Goal: Task Accomplishment & Management: Complete application form

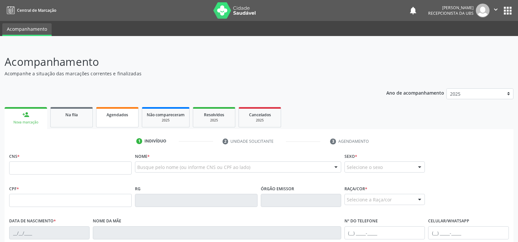
click at [106, 118] on link "Agendados" at bounding box center [117, 117] width 43 height 20
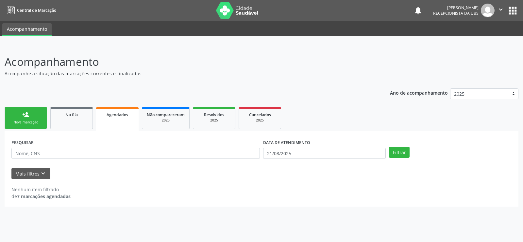
click at [64, 191] on div "Nenhum item filtrado" at bounding box center [40, 189] width 59 height 7
click at [16, 152] on input "text" at bounding box center [135, 152] width 248 height 11
type input "706303735268472"
click at [402, 156] on button "Filtrar" at bounding box center [399, 151] width 21 height 11
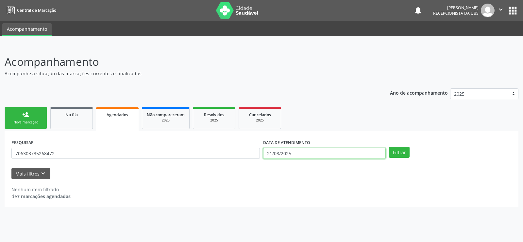
click at [295, 156] on input "21/08/2025" at bounding box center [324, 152] width 123 height 11
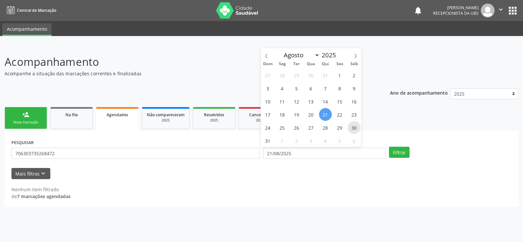
click at [354, 128] on span "30" at bounding box center [354, 127] width 13 height 13
type input "[DATE]"
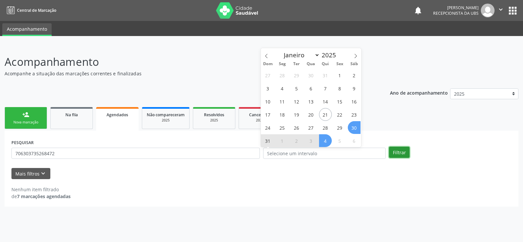
click at [396, 150] on button "Filtrar" at bounding box center [399, 151] width 21 height 11
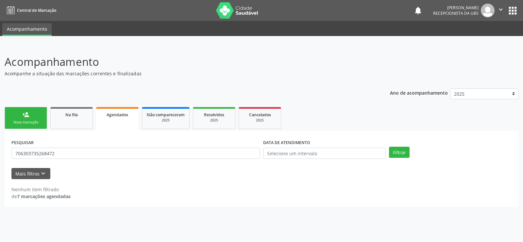
click at [94, 147] on div "PESQUISAR 706303735268472" at bounding box center [136, 150] width 252 height 26
click at [81, 154] on input "706303735268472" at bounding box center [135, 152] width 248 height 11
type input "7"
click at [211, 122] on div "2025" at bounding box center [214, 120] width 33 height 5
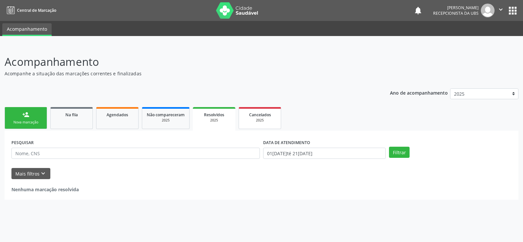
click at [266, 120] on div "2025" at bounding box center [260, 120] width 33 height 5
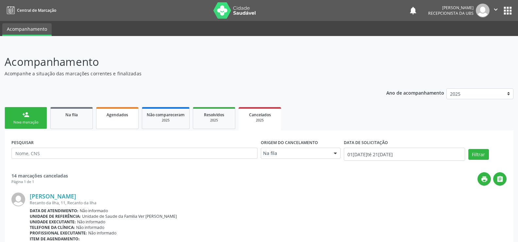
click at [121, 118] on link "Agendados" at bounding box center [117, 118] width 43 height 22
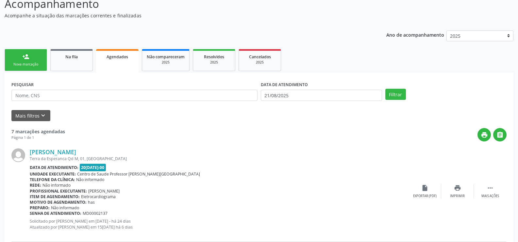
scroll to position [46, 0]
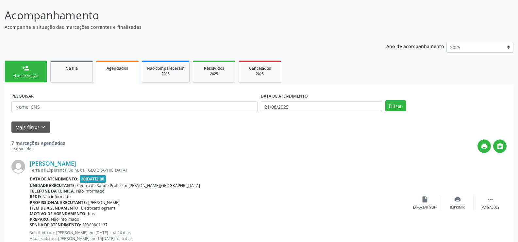
click at [35, 68] on link "person_add Nova marcação" at bounding box center [26, 71] width 43 height 22
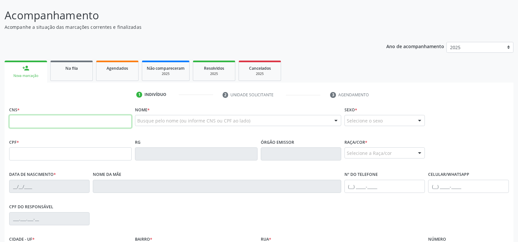
click at [19, 122] on input "text" at bounding box center [70, 121] width 123 height 13
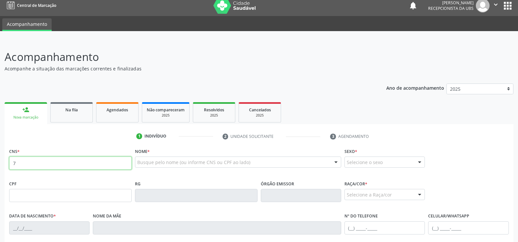
scroll to position [0, 0]
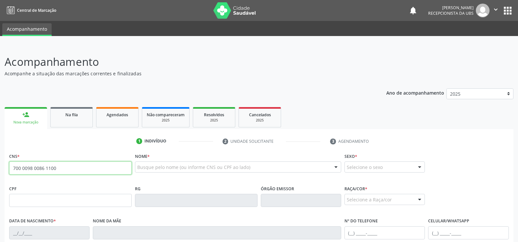
type input "700 0098 0086 1100"
type input "051.464.574-17"
type input "02[DATE]"
type input "[PERSON_NAME]"
type input "[PHONE_NUMBER]"
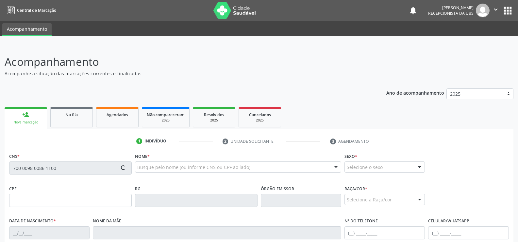
type input "S/N"
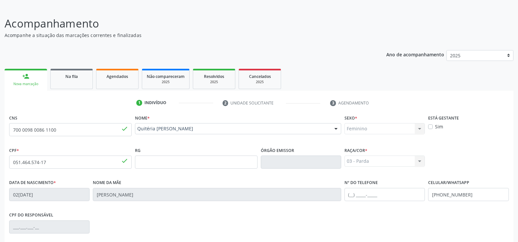
scroll to position [122, 0]
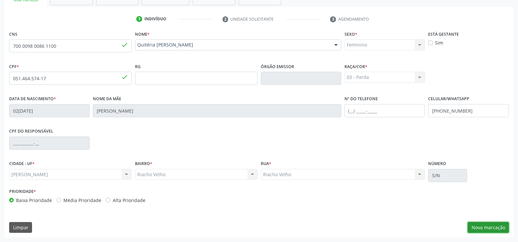
click at [482, 228] on button "Nova marcação" at bounding box center [488, 227] width 41 height 11
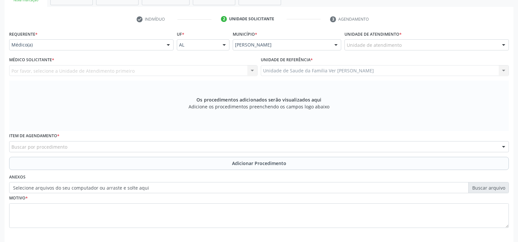
click at [502, 46] on div at bounding box center [504, 45] width 10 height 11
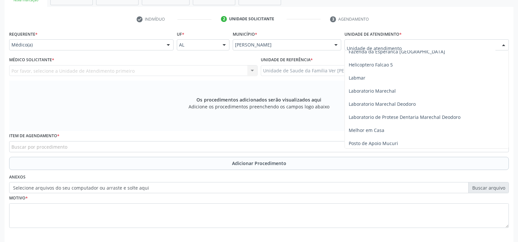
scroll to position [229, 0]
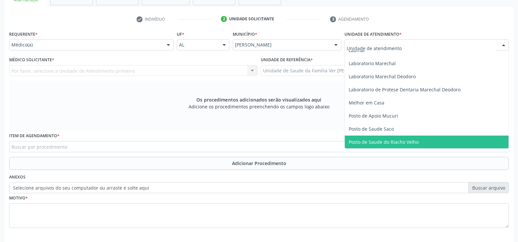
click at [383, 142] on span "Posto de Saude do Riacho Velho" at bounding box center [384, 142] width 70 height 6
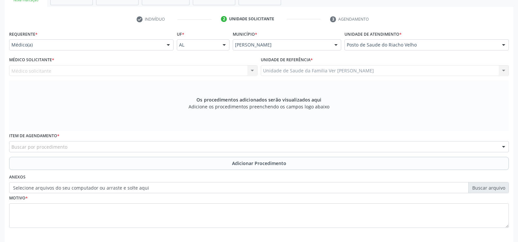
click at [167, 59] on div "Médico Solicitante * Médico solicitante Nenhum resultado encontrado para: " " N…" at bounding box center [133, 65] width 248 height 21
click at [166, 60] on div "Médico Solicitante * Médico solicitante Nenhum resultado encontrado para: " " N…" at bounding box center [133, 65] width 248 height 21
click at [158, 71] on div "Médico solicitante Nenhum resultado encontrado para: " " Não há nenhuma opção p…" at bounding box center [133, 70] width 248 height 11
click at [159, 71] on div "Médico solicitante Nenhum resultado encontrado para: " " Não há nenhuma opção p…" at bounding box center [133, 70] width 248 height 11
click at [161, 71] on div "Médico solicitante Nenhum resultado encontrado para: " " Não há nenhuma opção p…" at bounding box center [133, 70] width 248 height 11
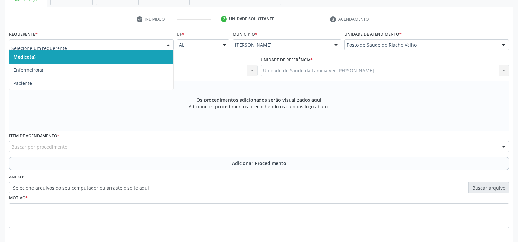
click at [170, 42] on div at bounding box center [168, 45] width 10 height 11
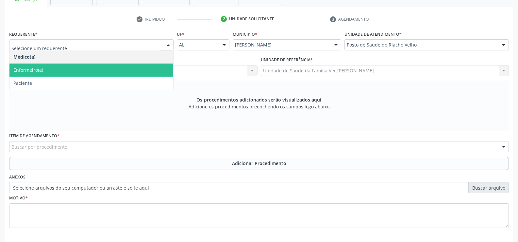
click at [111, 63] on span "Enfermeiro(a)" at bounding box center [91, 69] width 164 height 13
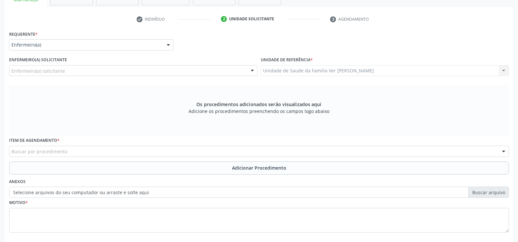
click at [250, 71] on div at bounding box center [252, 70] width 10 height 11
click at [163, 44] on div at bounding box center [168, 45] width 10 height 11
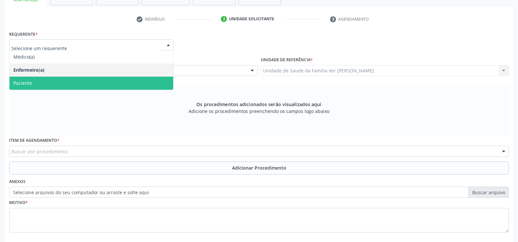
click at [74, 78] on span "Paciente" at bounding box center [91, 83] width 164 height 13
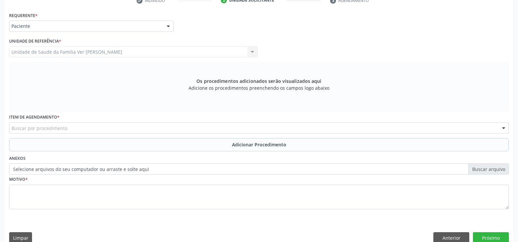
scroll to position [151, 0]
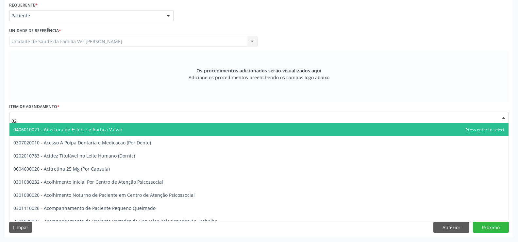
type input "0"
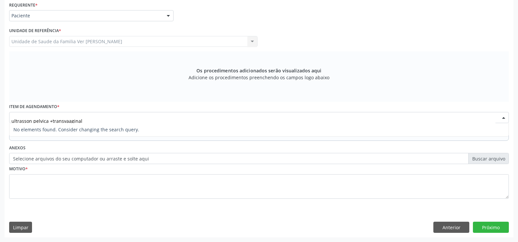
click at [60, 123] on span "No elements found. Consider changing the search query." at bounding box center [258, 129] width 499 height 13
click at [60, 120] on input "ultrasson pelvica +transvaaginal" at bounding box center [253, 120] width 484 height 13
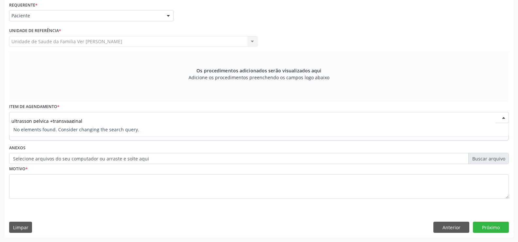
click at [60, 120] on input "ultrasson pelvica +transvaaginal" at bounding box center [253, 120] width 484 height 13
click at [45, 129] on span "No elements found. Consider changing the search query." at bounding box center [258, 129] width 499 height 13
drag, startPoint x: 45, startPoint y: 129, endPoint x: 49, endPoint y: 130, distance: 3.9
click at [47, 130] on span "No elements found. Consider changing the search query." at bounding box center [258, 129] width 499 height 13
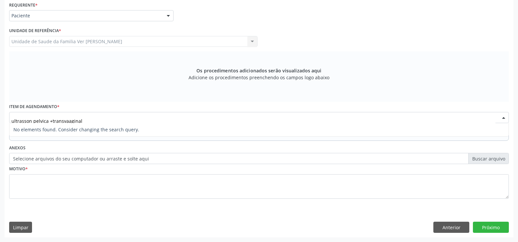
click at [96, 118] on input "ultrasson pelvica +transvaaginal" at bounding box center [253, 120] width 484 height 13
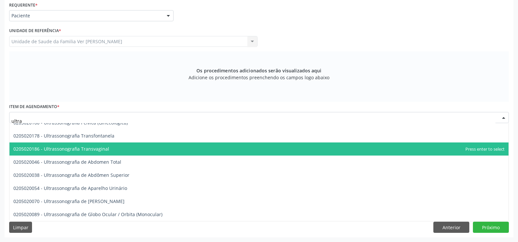
scroll to position [144, 0]
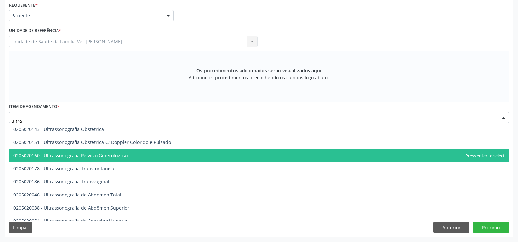
click at [102, 153] on span "0205020160 - Ultrassonografia Pelvica (Ginecologica)" at bounding box center [70, 155] width 114 height 6
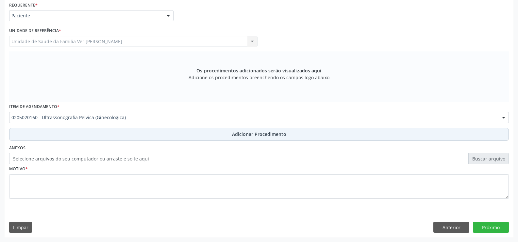
click at [244, 133] on span "Adicionar Procedimento" at bounding box center [259, 133] width 54 height 7
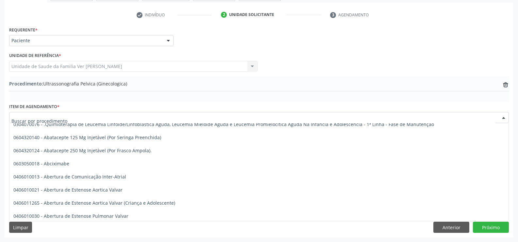
scroll to position [0, 0]
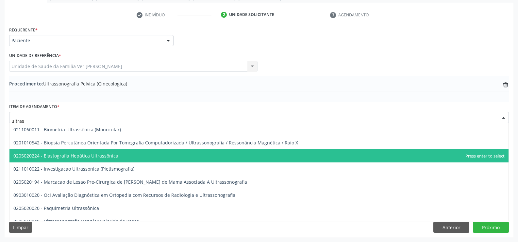
type input "ultrass"
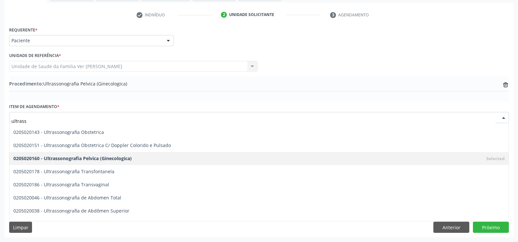
scroll to position [131, 0]
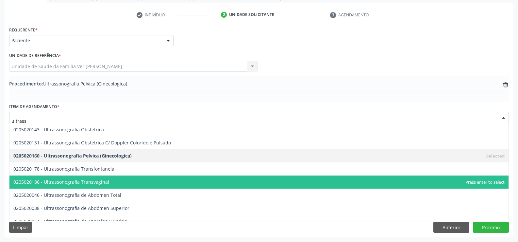
click at [78, 178] on span "0205020186 - Ultrassonografia Transvaginal" at bounding box center [258, 181] width 499 height 13
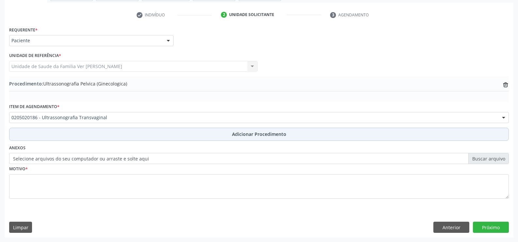
click at [241, 132] on span "Adicionar Procedimento" at bounding box center [259, 133] width 54 height 7
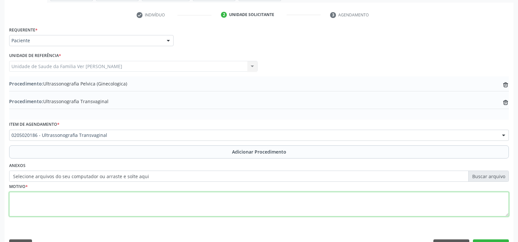
click at [47, 203] on textarea at bounding box center [259, 204] width 500 height 25
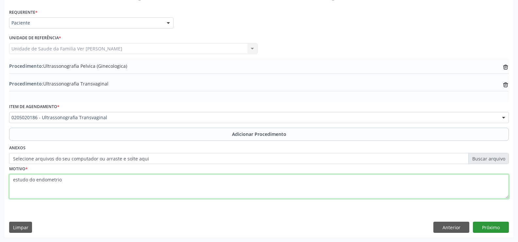
type textarea "estudo do endometrio"
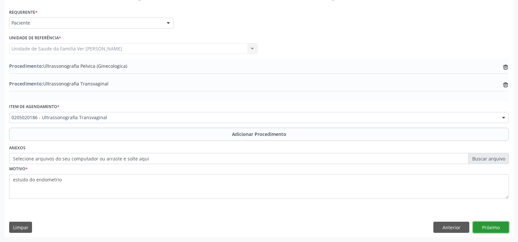
click at [491, 225] on button "Próximo" at bounding box center [491, 226] width 36 height 11
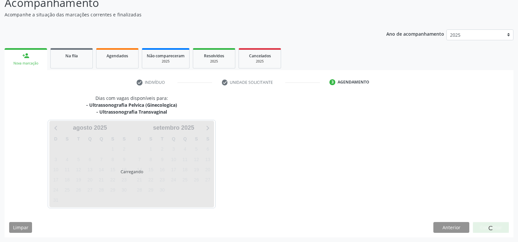
scroll to position [78, 0]
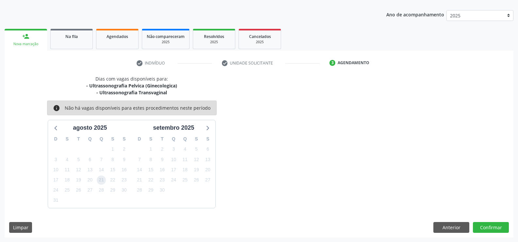
click at [103, 181] on span "21" at bounding box center [101, 179] width 9 height 9
click at [494, 227] on button "Confirmar" at bounding box center [491, 227] width 36 height 11
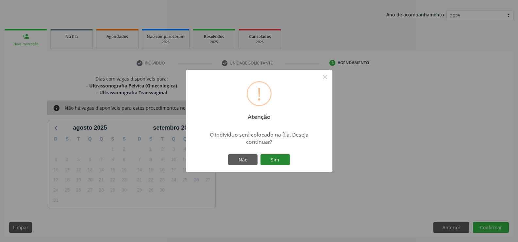
click at [274, 160] on button "Sim" at bounding box center [275, 159] width 29 height 11
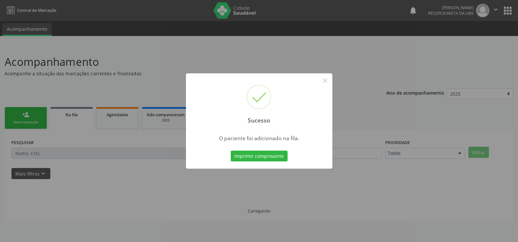
scroll to position [0, 0]
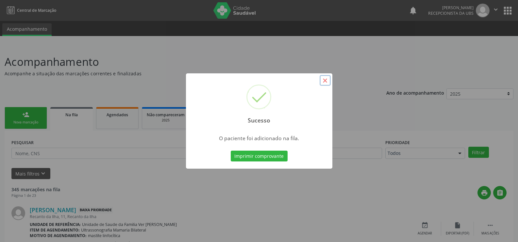
click at [328, 83] on button "×" at bounding box center [325, 80] width 11 height 11
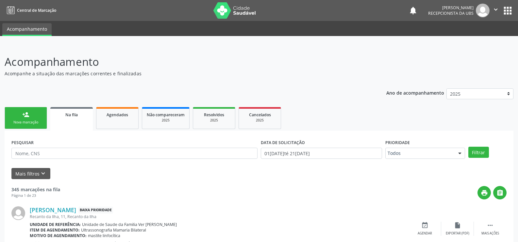
click at [36, 120] on div "Nova marcação" at bounding box center [25, 122] width 33 height 5
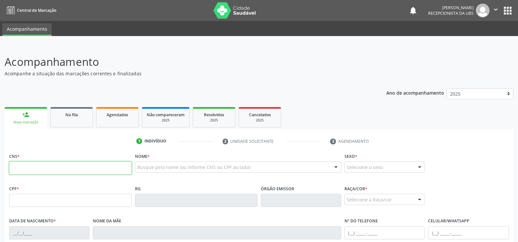
click at [25, 173] on input "text" at bounding box center [70, 167] width 123 height 13
type input "700 0098 0086 1100"
type input "051.464.574-17"
type input "02[DATE]"
type input "[PERSON_NAME]"
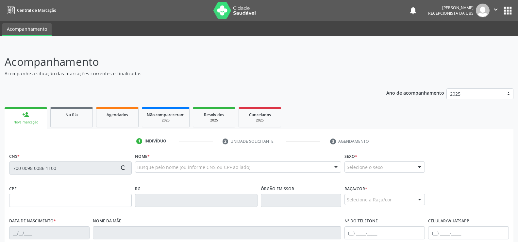
type input "[PHONE_NUMBER]"
type input "S/N"
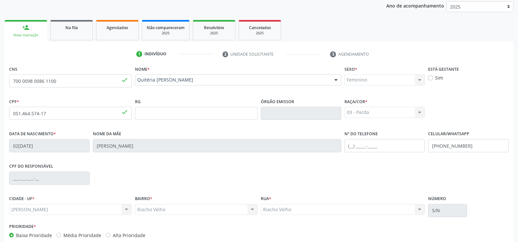
scroll to position [122, 0]
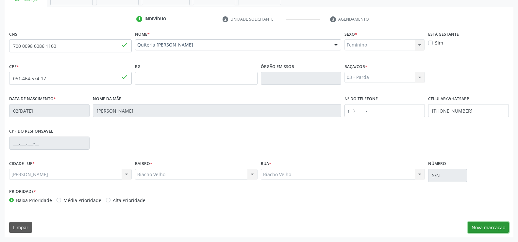
click at [494, 224] on button "Nova marcação" at bounding box center [488, 227] width 41 height 11
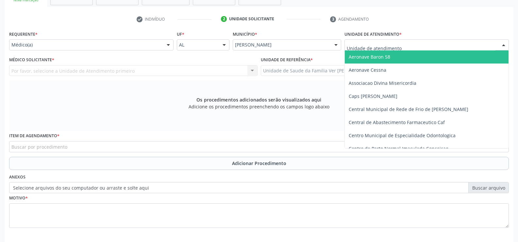
click at [506, 45] on div at bounding box center [504, 45] width 10 height 11
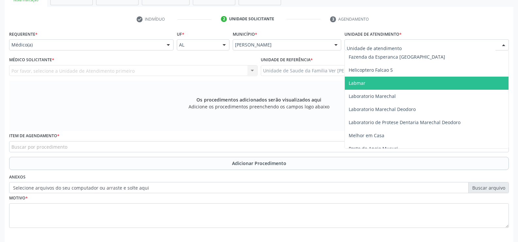
scroll to position [229, 0]
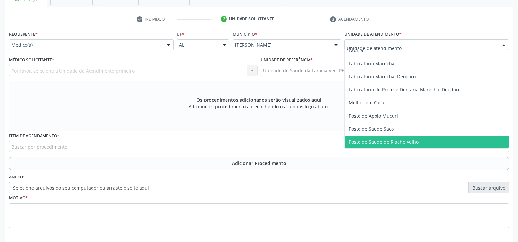
click at [422, 141] on span "Posto de Saude do Riacho Velho" at bounding box center [427, 141] width 164 height 13
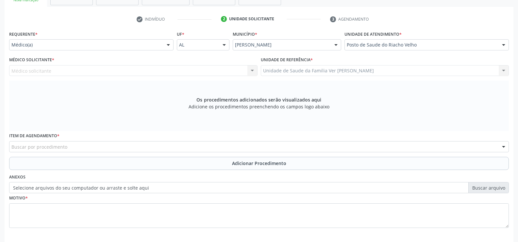
click at [168, 45] on div at bounding box center [168, 45] width 10 height 11
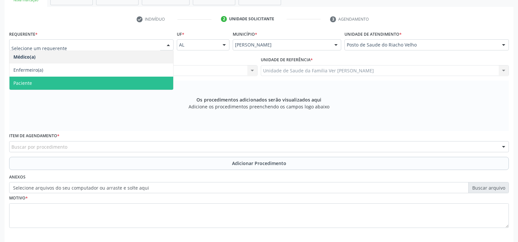
click at [124, 81] on span "Paciente" at bounding box center [91, 83] width 164 height 13
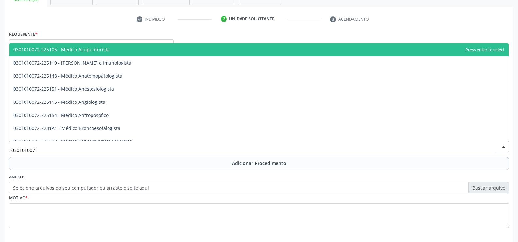
type input "0301010072"
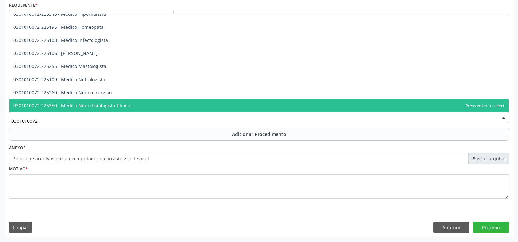
scroll to position [458, 0]
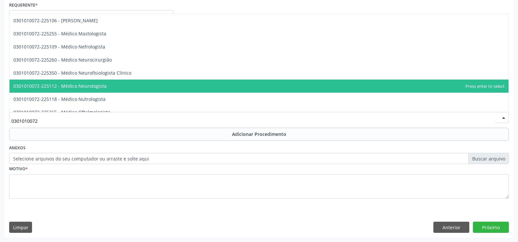
click at [110, 87] on span "0301010072-225112 - Médico Neurologista" at bounding box center [258, 85] width 499 height 13
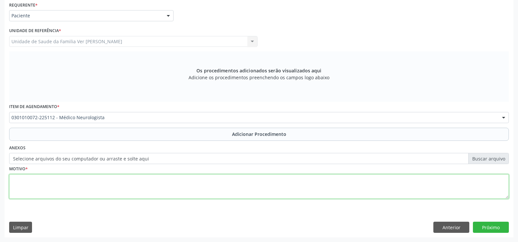
click at [28, 183] on textarea at bounding box center [259, 186] width 500 height 25
type textarea "cefaleia intensa"
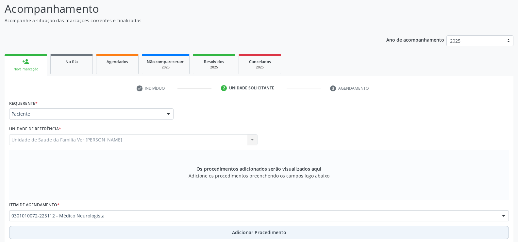
scroll to position [151, 0]
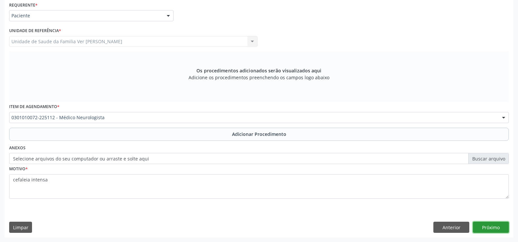
click at [499, 225] on button "Próximo" at bounding box center [491, 226] width 36 height 11
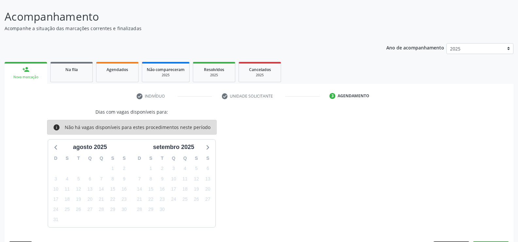
scroll to position [64, 0]
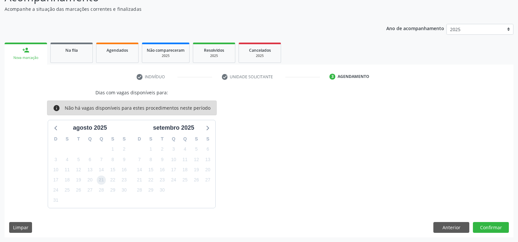
click at [101, 181] on span "21" at bounding box center [101, 179] width 9 height 9
click at [494, 225] on button "Confirmar" at bounding box center [491, 227] width 36 height 11
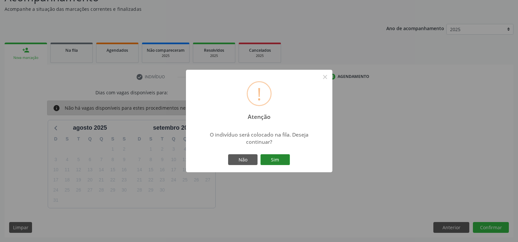
click at [279, 156] on button "Sim" at bounding box center [275, 159] width 29 height 11
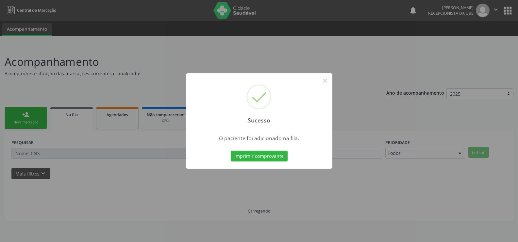
scroll to position [0, 0]
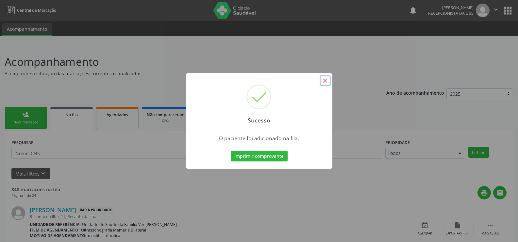
click at [327, 83] on button "×" at bounding box center [325, 80] width 11 height 11
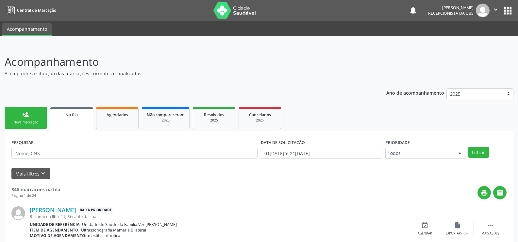
click at [23, 120] on div "Nova marcação" at bounding box center [25, 122] width 33 height 5
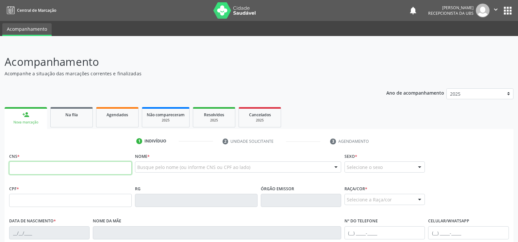
click at [31, 162] on input "text" at bounding box center [70, 167] width 123 height 13
type input "700 0037 3289 7200"
type input "062.603.614-32"
type input "[DATE]"
type input "[PERSON_NAME]"
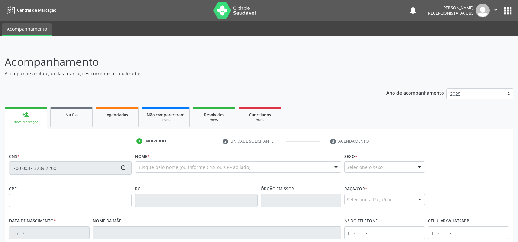
type input "[PHONE_NUMBER]"
type input "S/N"
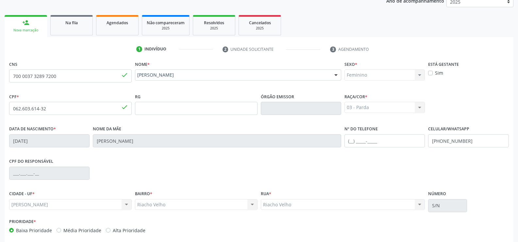
scroll to position [122, 0]
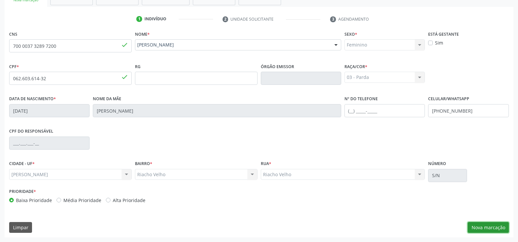
click at [495, 225] on button "Nova marcação" at bounding box center [488, 227] width 41 height 11
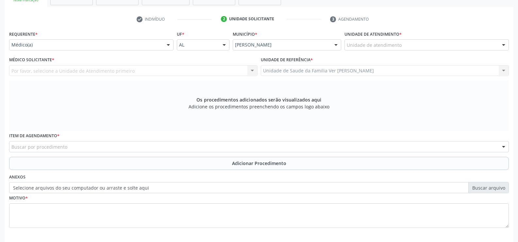
click at [502, 43] on div at bounding box center [504, 45] width 10 height 11
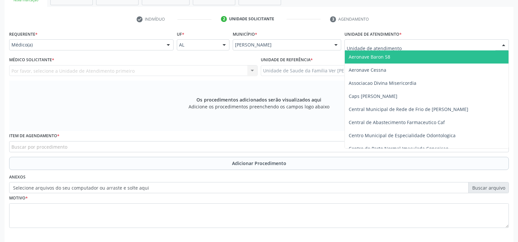
click at [502, 45] on div at bounding box center [504, 45] width 10 height 11
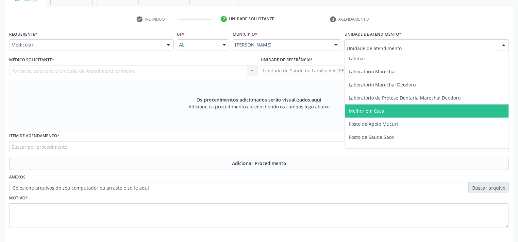
scroll to position [262, 0]
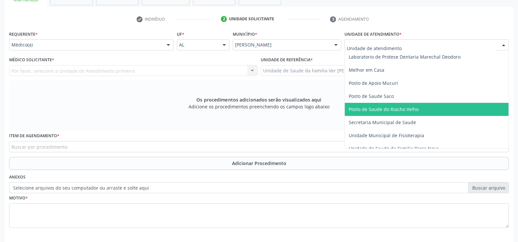
click at [406, 107] on span "Posto de Saude do Riacho Velho" at bounding box center [384, 109] width 70 height 6
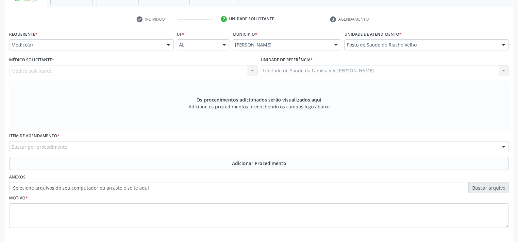
click at [168, 44] on div at bounding box center [168, 45] width 10 height 11
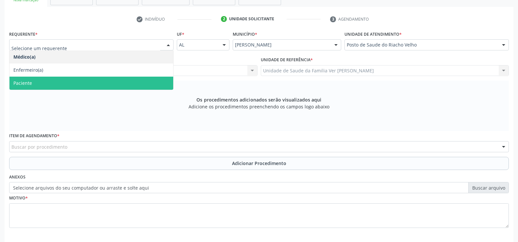
click at [78, 86] on span "Paciente" at bounding box center [91, 83] width 164 height 13
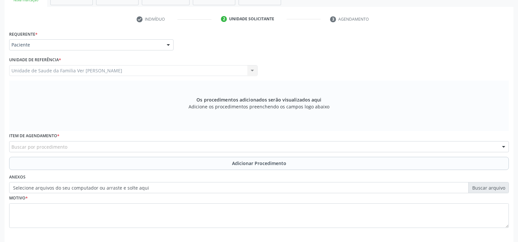
click at [11, 146] on input "text" at bounding box center [11, 149] width 0 height 13
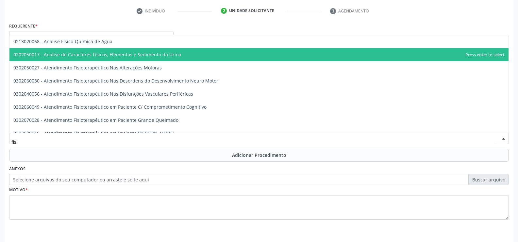
scroll to position [118, 0]
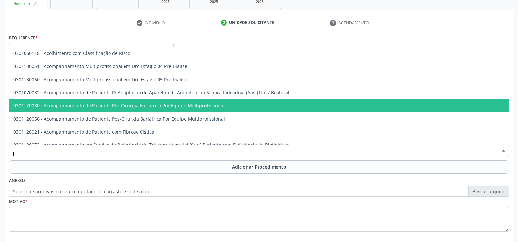
type input "f"
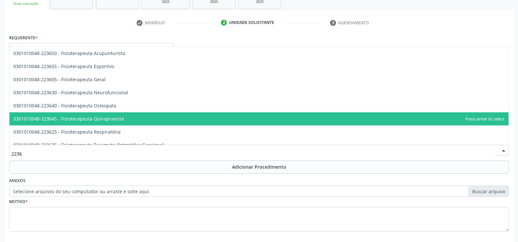
scroll to position [86, 0]
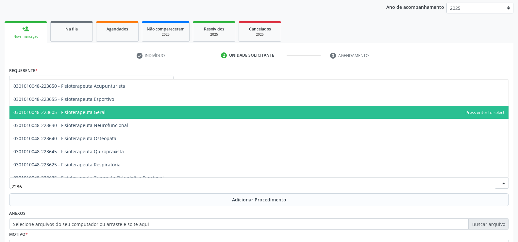
click at [93, 111] on span "0301010048-223605 - Fisioterapeuta Geral" at bounding box center [59, 112] width 92 height 6
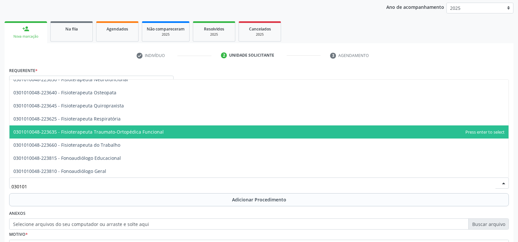
scroll to position [1079, 0]
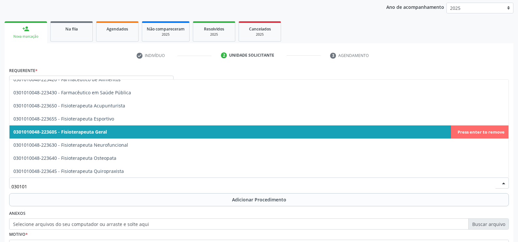
click at [157, 135] on span "0301010048-223605 - Fisioterapeuta Geral" at bounding box center [258, 131] width 499 height 13
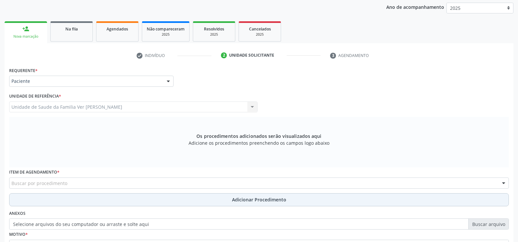
click at [247, 195] on button "Adicionar Procedimento" at bounding box center [259, 199] width 500 height 13
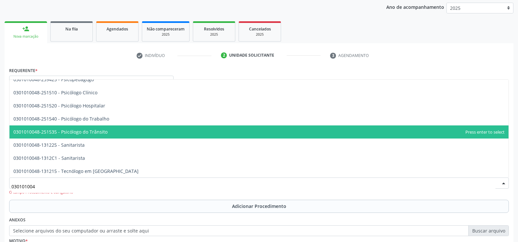
type input "0301010048"
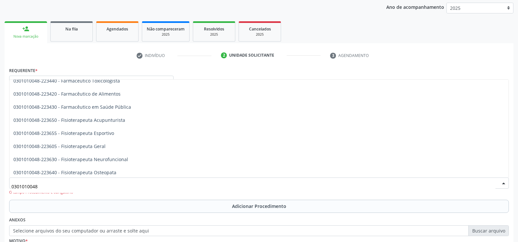
scroll to position [654, 0]
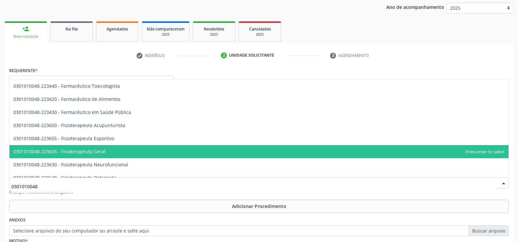
click at [89, 150] on span "0301010048-223605 - Fisioterapeuta Geral" at bounding box center [59, 151] width 92 height 6
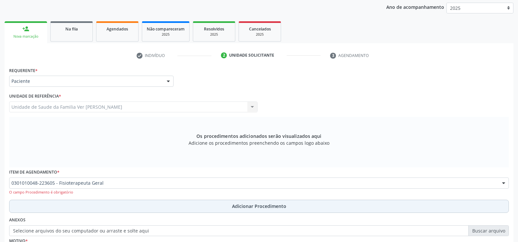
click at [255, 205] on span "Adicionar Procedimento" at bounding box center [259, 205] width 54 height 7
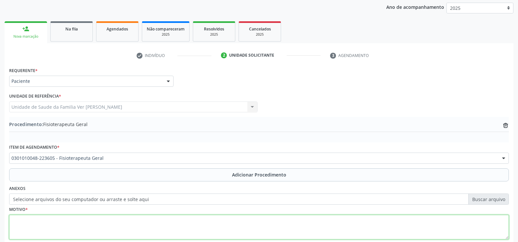
click at [46, 218] on textarea at bounding box center [259, 226] width 500 height 25
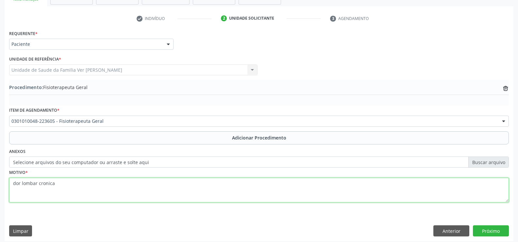
scroll to position [126, 0]
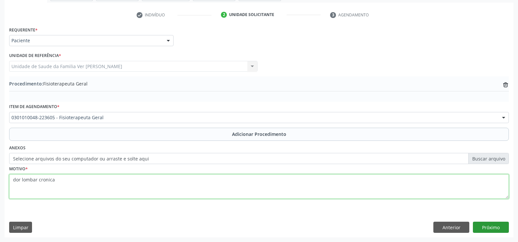
type textarea "dor lombar cronica"
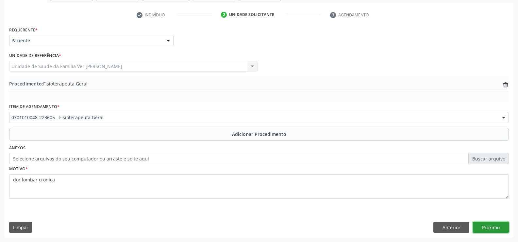
click at [491, 225] on button "Próximo" at bounding box center [491, 226] width 36 height 11
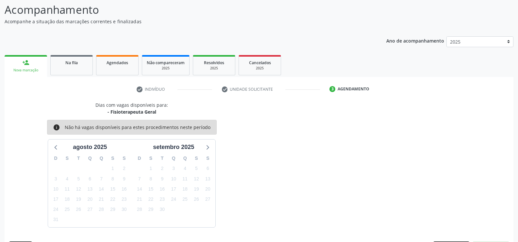
scroll to position [71, 0]
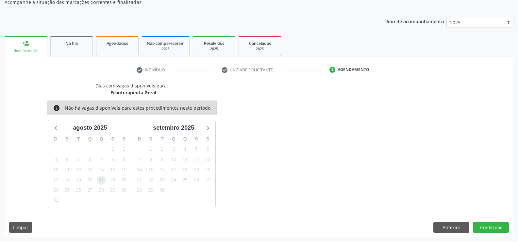
click at [101, 181] on span "21" at bounding box center [101, 179] width 9 height 9
click at [492, 226] on button "Confirmar" at bounding box center [491, 227] width 36 height 11
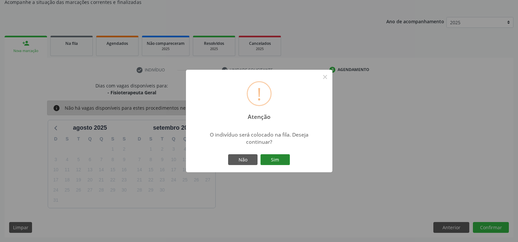
click at [273, 159] on button "Sim" at bounding box center [275, 159] width 29 height 11
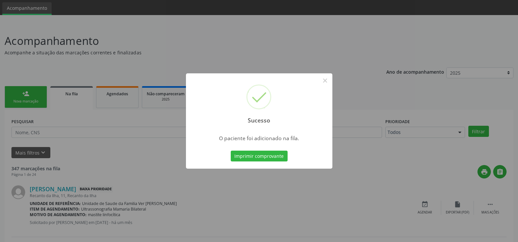
scroll to position [33, 0]
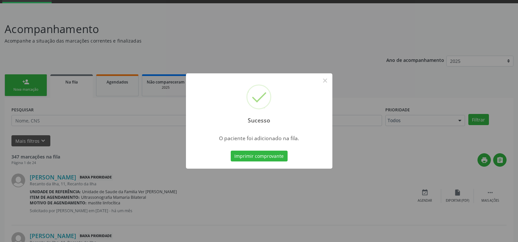
click at [30, 84] on div "Sucesso × O paciente foi adicionado na fila. Imprimir comprovante Cancel" at bounding box center [259, 121] width 518 height 242
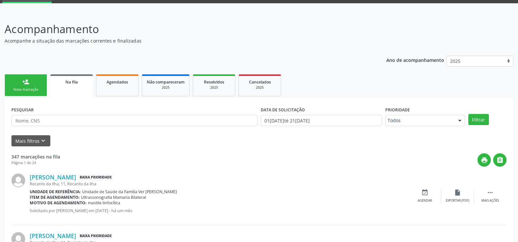
click at [19, 83] on link "person_add Nova marcação" at bounding box center [26, 85] width 43 height 22
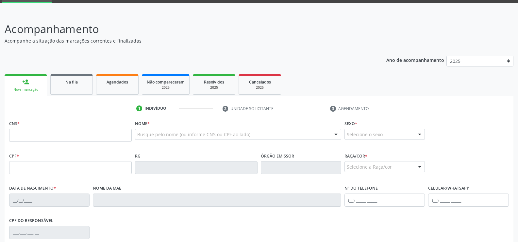
click at [19, 128] on label "CNS *" at bounding box center [14, 123] width 10 height 10
click at [19, 134] on input "text" at bounding box center [70, 134] width 123 height 13
type input "700 0037 3289 7200"
type input "062.603.614-32"
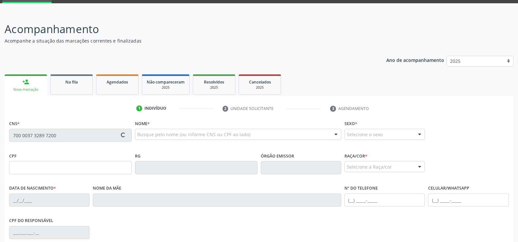
type input "[DATE]"
type input "[PERSON_NAME]"
type input "[PHONE_NUMBER]"
type input "S/N"
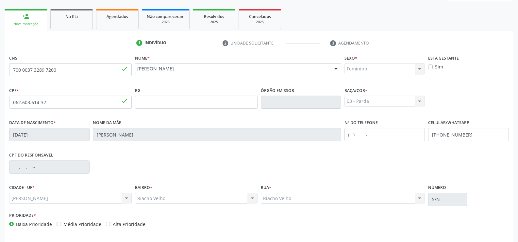
scroll to position [122, 0]
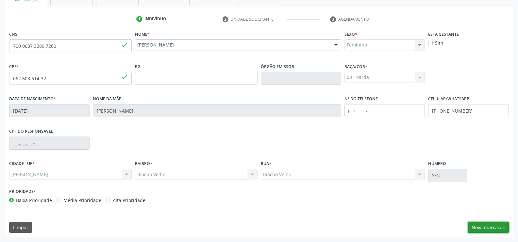
click at [488, 223] on button "Nova marcação" at bounding box center [488, 227] width 41 height 11
click at [0, 0] on textarea at bounding box center [0, 0] width 0 height 0
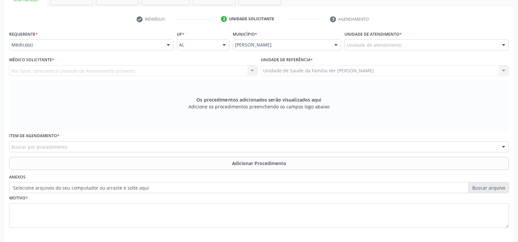
click at [504, 44] on div at bounding box center [504, 45] width 10 height 11
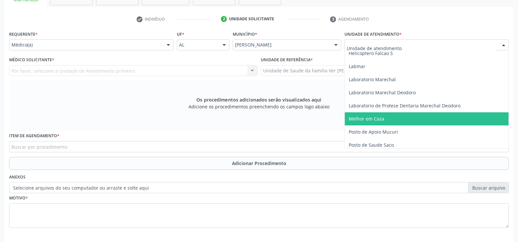
scroll to position [229, 0]
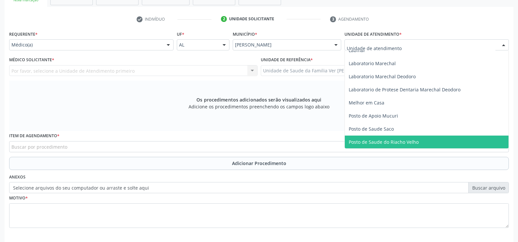
click at [384, 141] on span "Posto de Saude do Riacho Velho" at bounding box center [384, 142] width 70 height 6
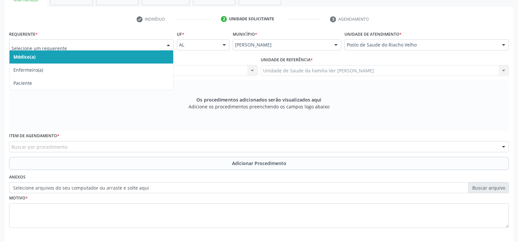
click at [167, 44] on div at bounding box center [168, 45] width 10 height 11
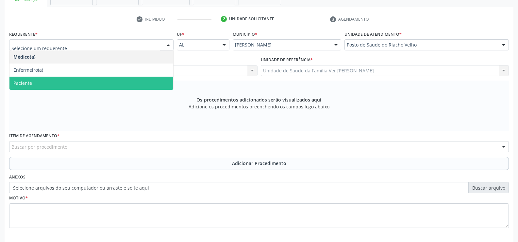
click at [118, 91] on div "Os procedimentos adicionados serão visualizados aqui Adicione os procedimentos …" at bounding box center [259, 105] width 500 height 50
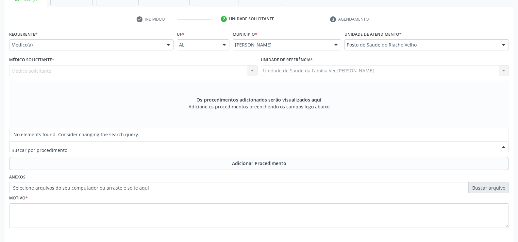
click at [169, 43] on div "Requerente * Médico(a) Médico(a) Enfermeiro(a) Paciente Nenhum resultado encont…" at bounding box center [259, 133] width 500 height 208
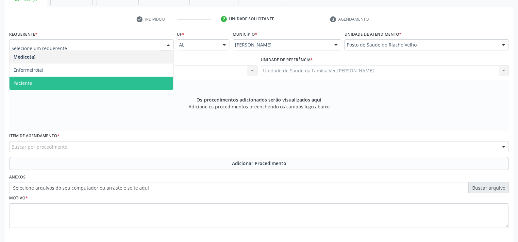
click at [128, 80] on span "Paciente" at bounding box center [91, 83] width 164 height 13
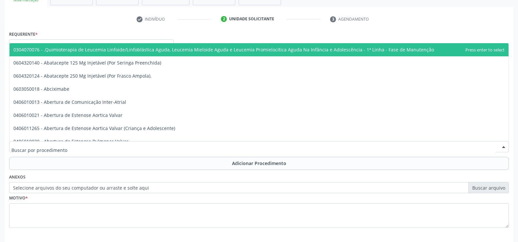
drag, startPoint x: 40, startPoint y: 143, endPoint x: 37, endPoint y: 145, distance: 4.0
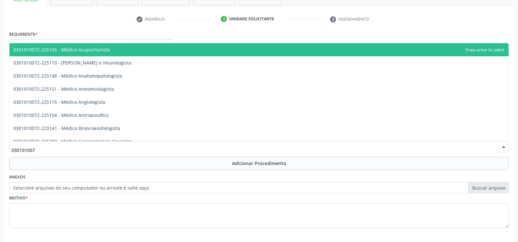
type input "0301010072"
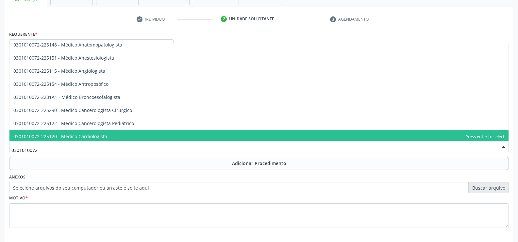
scroll to position [20, 0]
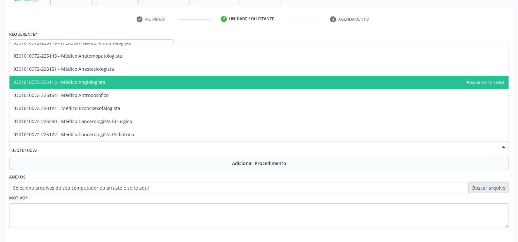
click at [126, 83] on span "0301010072-225115 - Médico Angiologista" at bounding box center [258, 82] width 499 height 13
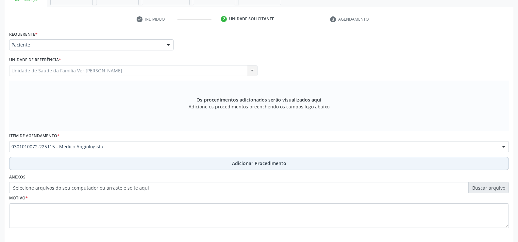
click at [264, 164] on span "Adicionar Procedimento" at bounding box center [259, 163] width 54 height 7
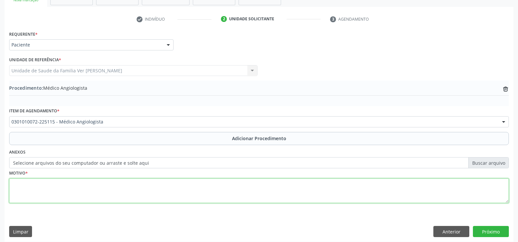
click at [22, 190] on textarea at bounding box center [259, 190] width 500 height 25
type textarea "n"
type textarea "Não sei"
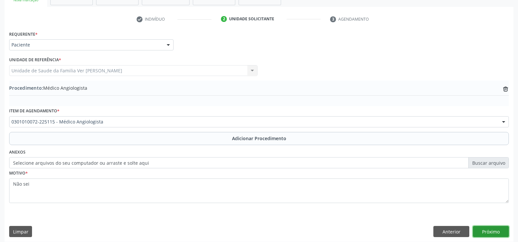
click at [486, 234] on button "Próximo" at bounding box center [491, 231] width 36 height 11
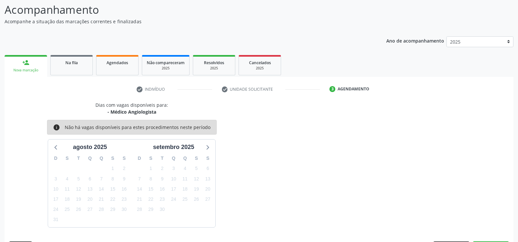
scroll to position [71, 0]
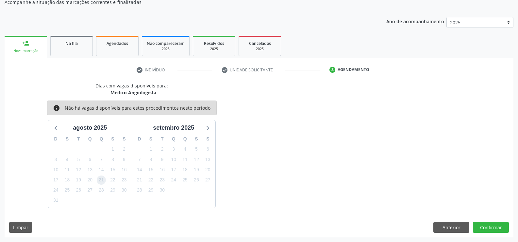
click at [102, 181] on span "21" at bounding box center [101, 179] width 9 height 9
click at [487, 228] on button "Confirmar" at bounding box center [491, 227] width 36 height 11
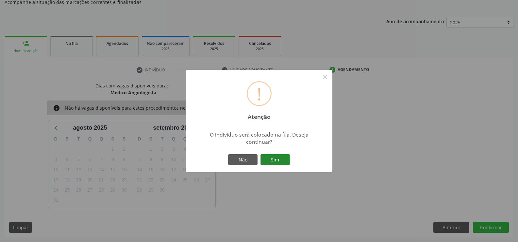
click at [276, 160] on button "Sim" at bounding box center [275, 159] width 29 height 11
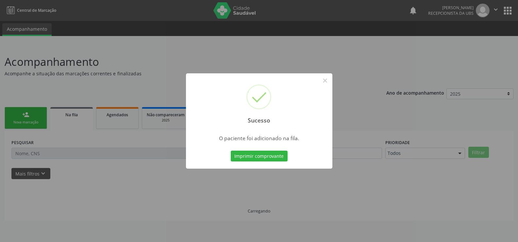
scroll to position [0, 0]
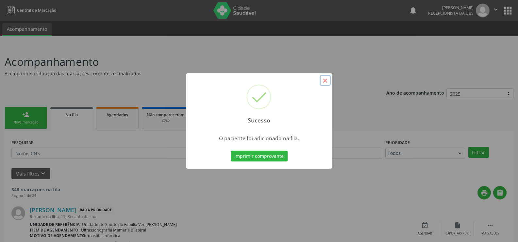
click at [323, 83] on button "×" at bounding box center [325, 80] width 11 height 11
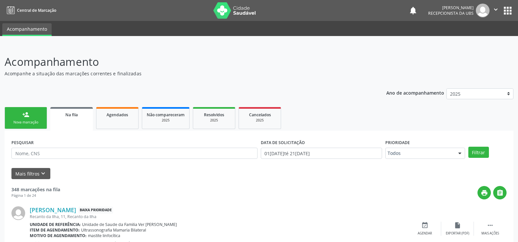
click at [28, 123] on div "Nova marcação" at bounding box center [25, 122] width 33 height 5
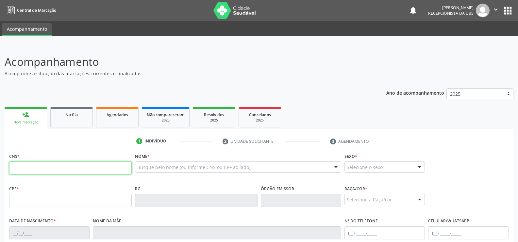
click at [22, 174] on input "text" at bounding box center [70, 167] width 123 height 13
type input "700 0037 3289 7200"
type input "062.603.614-32"
type input "[DATE]"
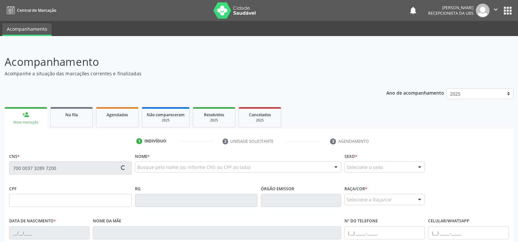
type input "[PERSON_NAME]"
type input "[PHONE_NUMBER]"
type input "S/N"
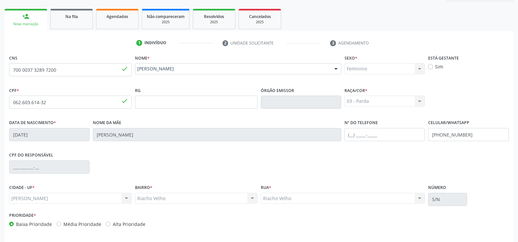
scroll to position [122, 0]
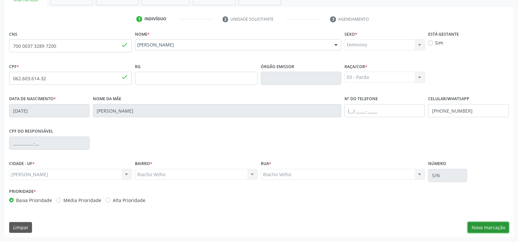
click at [493, 225] on button "Nova marcação" at bounding box center [488, 227] width 41 height 11
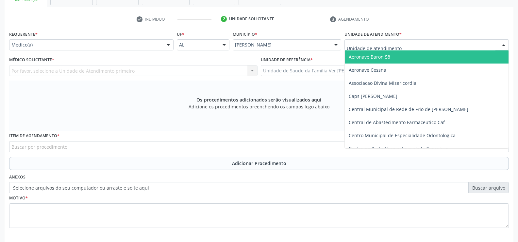
click at [503, 46] on div at bounding box center [504, 45] width 10 height 11
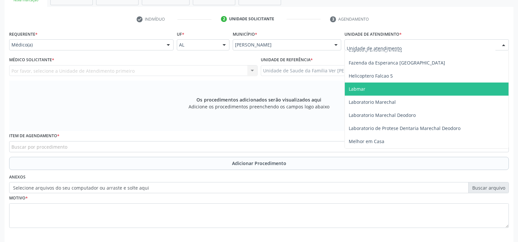
scroll to position [229, 0]
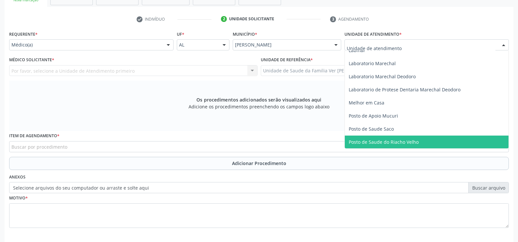
click at [407, 139] on span "Posto de Saude do Riacho Velho" at bounding box center [384, 142] width 70 height 6
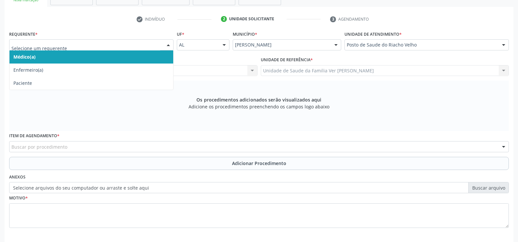
click at [168, 47] on div at bounding box center [168, 45] width 10 height 11
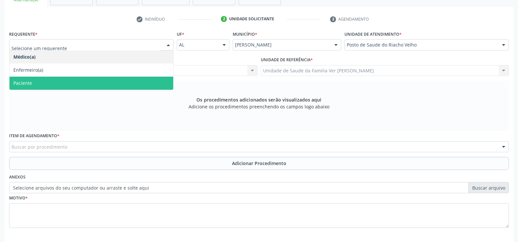
click at [160, 79] on span "Paciente" at bounding box center [91, 83] width 164 height 13
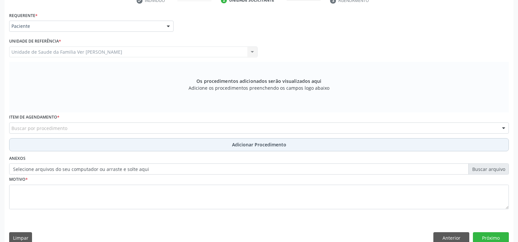
scroll to position [151, 0]
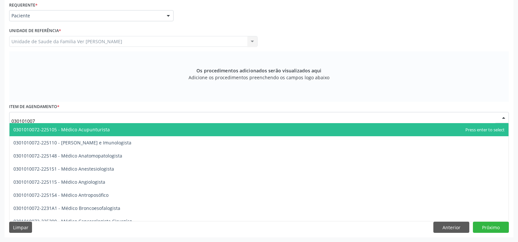
type input "0301010072"
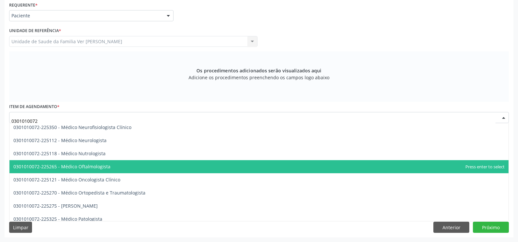
scroll to position [523, 0]
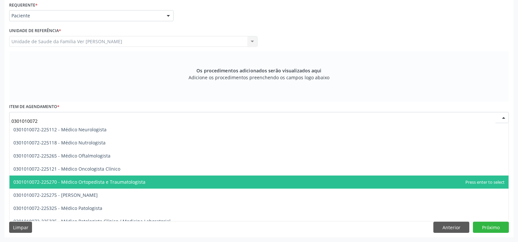
click at [115, 183] on span "0301010072-225270 - Médico Ortopedista e Traumatologista" at bounding box center [79, 182] width 132 height 6
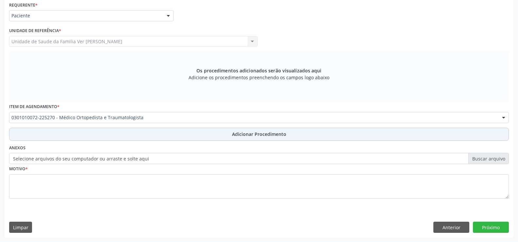
click at [248, 132] on span "Adicionar Procedimento" at bounding box center [259, 133] width 54 height 7
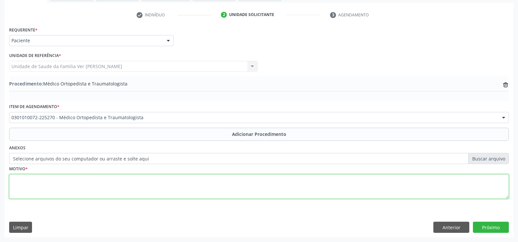
click at [26, 185] on textarea at bounding box center [259, 186] width 500 height 25
type textarea "escoliose lombar"
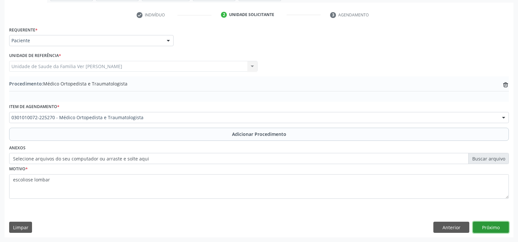
click at [493, 226] on button "Próximo" at bounding box center [491, 226] width 36 height 11
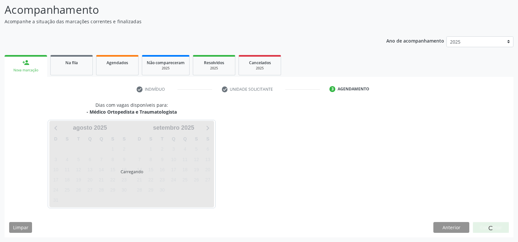
scroll to position [71, 0]
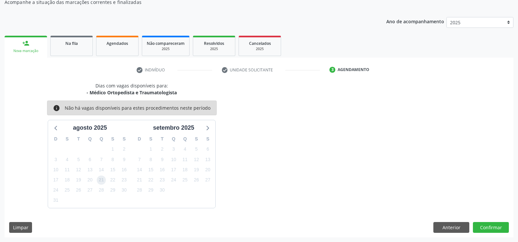
click at [100, 182] on span "21" at bounding box center [101, 179] width 9 height 9
click at [492, 226] on button "Confirmar" at bounding box center [491, 227] width 36 height 11
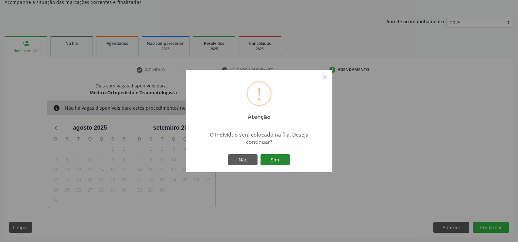
click at [278, 157] on button "Sim" at bounding box center [275, 159] width 29 height 11
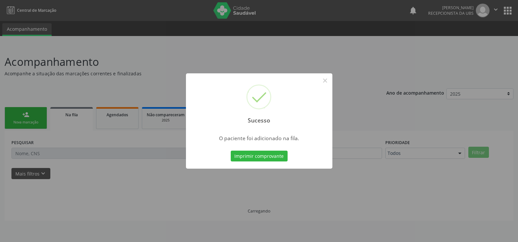
scroll to position [0, 0]
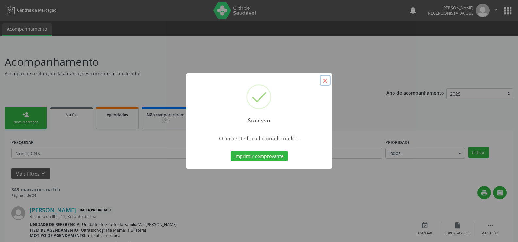
click at [324, 80] on button "×" at bounding box center [325, 80] width 11 height 11
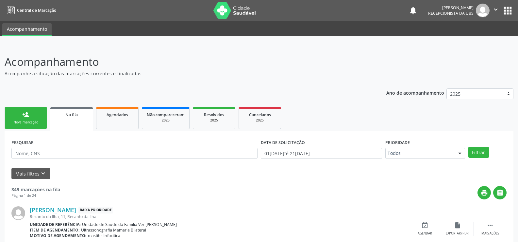
click at [34, 113] on link "person_add Nova marcação" at bounding box center [26, 118] width 43 height 22
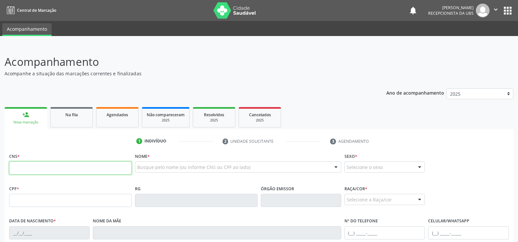
click at [18, 166] on input "text" at bounding box center [70, 167] width 123 height 13
type input "700 9079 6450 7199"
type input "081.504.454-20"
type input "19[DATE]"
type input "Edleuza [PERSON_NAME]"
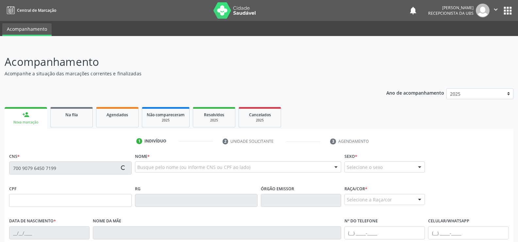
type input "[PHONE_NUMBER]"
type input "S/N"
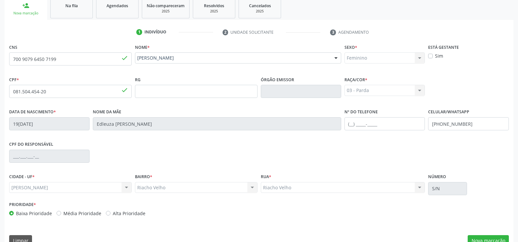
scroll to position [122, 0]
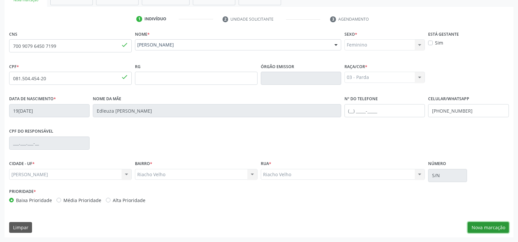
click at [485, 224] on button "Nova marcação" at bounding box center [488, 227] width 41 height 11
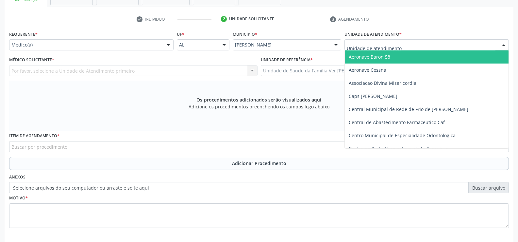
click at [505, 46] on div at bounding box center [504, 45] width 10 height 11
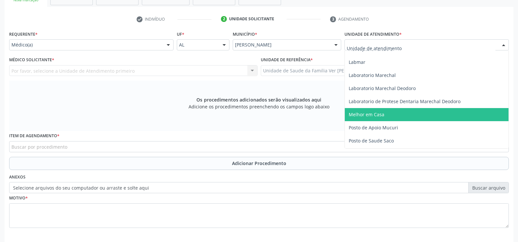
scroll to position [229, 0]
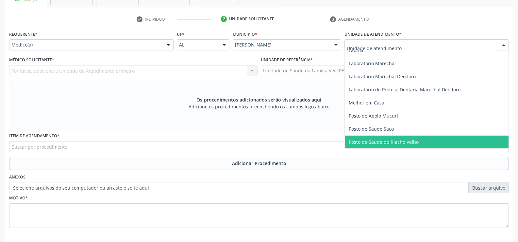
click at [424, 140] on span "Posto de Saude do Riacho Velho" at bounding box center [427, 141] width 164 height 13
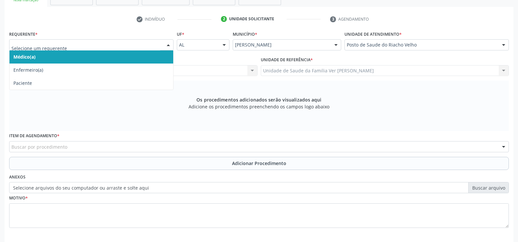
click at [169, 42] on div at bounding box center [168, 45] width 10 height 11
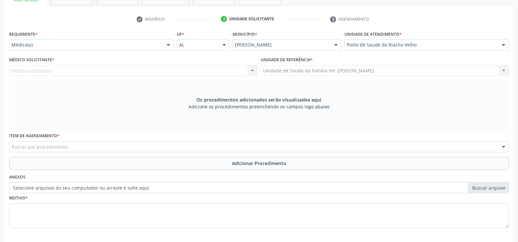
click at [170, 46] on div at bounding box center [168, 45] width 10 height 11
click at [166, 44] on div at bounding box center [168, 45] width 10 height 11
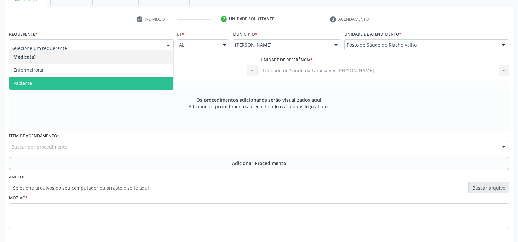
click at [141, 86] on span "Paciente" at bounding box center [91, 83] width 164 height 13
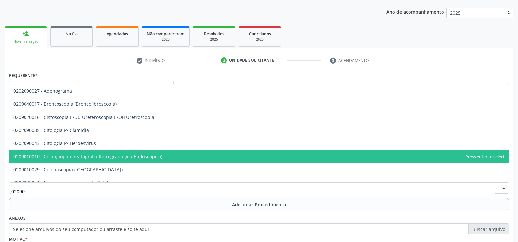
scroll to position [53, 0]
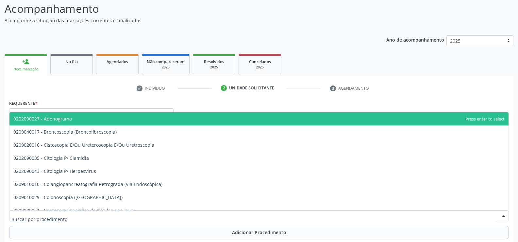
click at [76, 100] on div "Requerente * Paciente Médico(a) Enfermeiro(a) Paciente Nenhum resultado encontr…" at bounding box center [91, 108] width 164 height 21
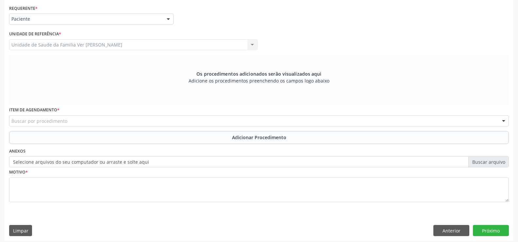
scroll to position [151, 0]
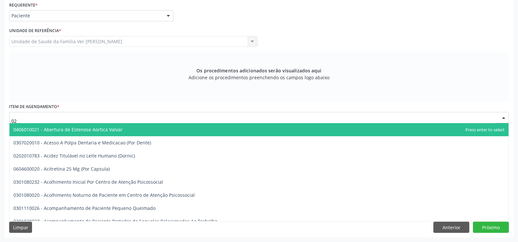
type input "0"
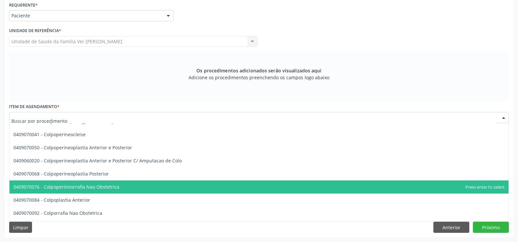
scroll to position [12325, 0]
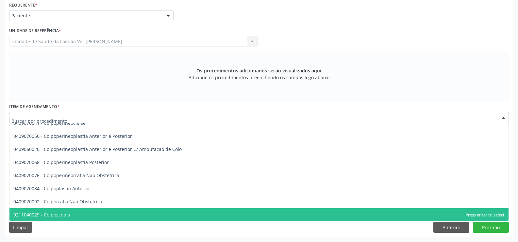
click at [112, 211] on span "0211040029 - Colposcopia" at bounding box center [258, 214] width 499 height 13
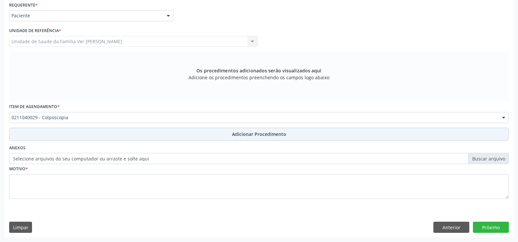
click at [266, 132] on span "Adicionar Procedimento" at bounding box center [259, 133] width 54 height 7
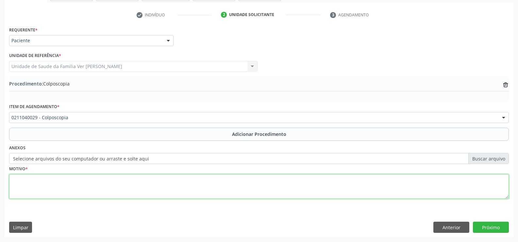
click at [46, 187] on textarea at bounding box center [259, 186] width 500 height 25
type textarea "Não informado"
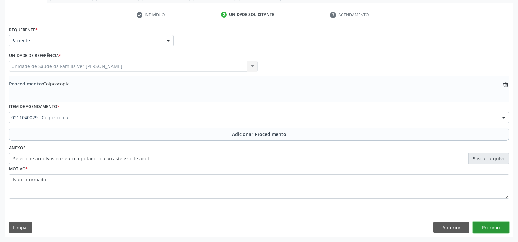
click at [489, 224] on button "Próximo" at bounding box center [491, 226] width 36 height 11
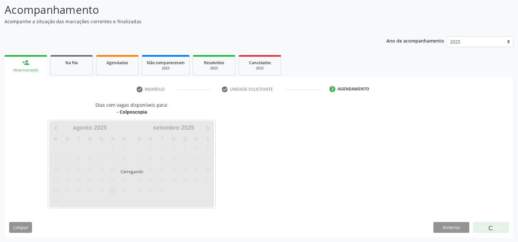
scroll to position [71, 0]
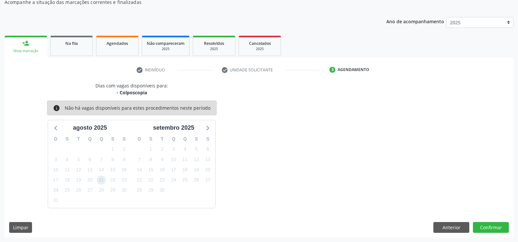
click at [102, 178] on span "21" at bounding box center [101, 179] width 9 height 9
click at [492, 229] on button "Confirmar" at bounding box center [491, 227] width 36 height 11
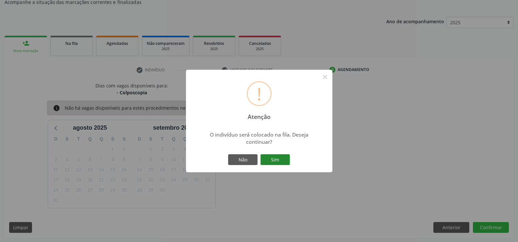
click at [275, 155] on button "Sim" at bounding box center [275, 159] width 29 height 11
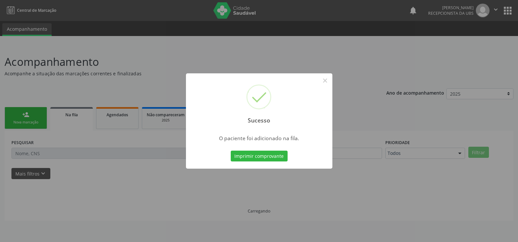
scroll to position [0, 0]
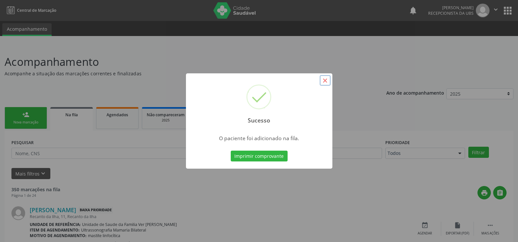
click at [324, 81] on button "×" at bounding box center [325, 80] width 11 height 11
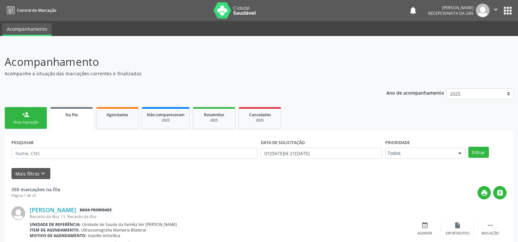
click at [35, 121] on div "Nova marcação" at bounding box center [25, 122] width 33 height 5
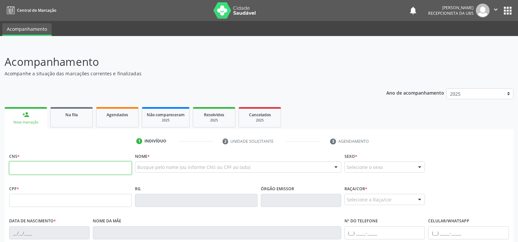
click at [28, 165] on input "text" at bounding box center [70, 167] width 123 height 13
type input "702 6062 5871 4140"
type input "224.094.018-21"
type input "14[DATE]"
type input "[PERSON_NAME]"
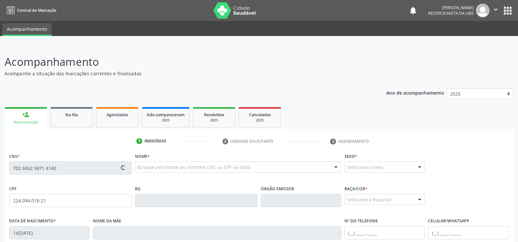
type input "[PHONE_NUMBER]"
type input "S/N"
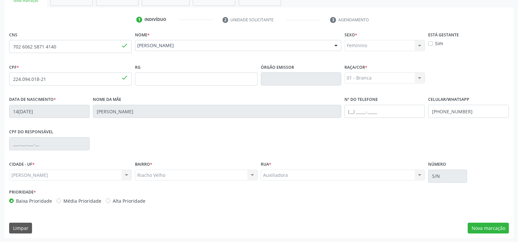
scroll to position [122, 0]
click at [491, 226] on button "Nova marcação" at bounding box center [488, 227] width 41 height 11
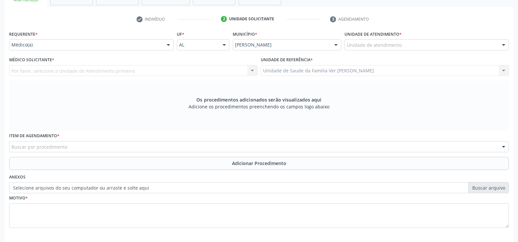
click at [503, 45] on div at bounding box center [504, 45] width 10 height 11
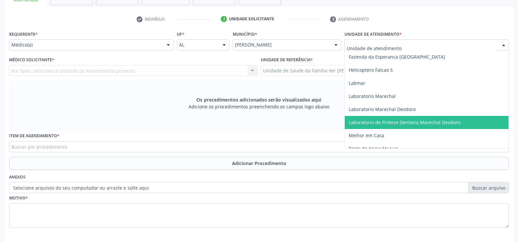
scroll to position [229, 0]
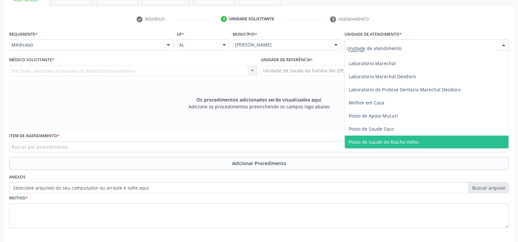
click at [404, 138] on span "Posto de Saude do Riacho Velho" at bounding box center [427, 141] width 164 height 13
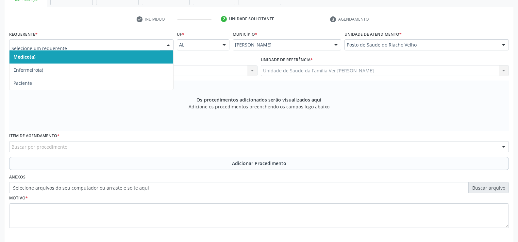
click at [170, 44] on div at bounding box center [168, 45] width 10 height 11
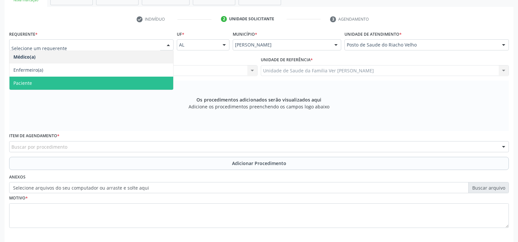
click at [118, 89] on span "Paciente" at bounding box center [91, 83] width 164 height 13
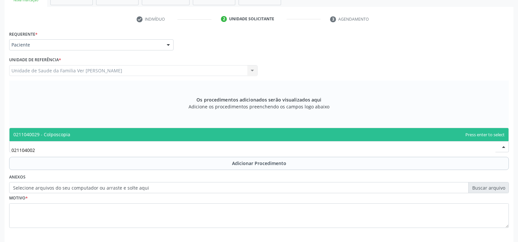
type input "0211040029"
click at [68, 135] on span "0211040029 - Colposcopia" at bounding box center [41, 134] width 57 height 6
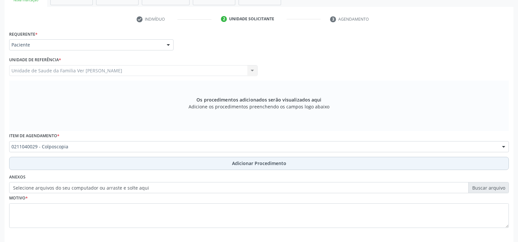
click at [247, 162] on span "Adicionar Procedimento" at bounding box center [259, 163] width 54 height 7
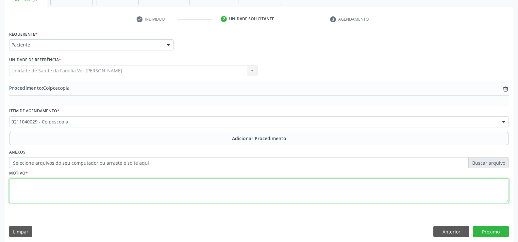
click at [16, 194] on textarea at bounding box center [259, 190] width 500 height 25
type textarea "Não informado"
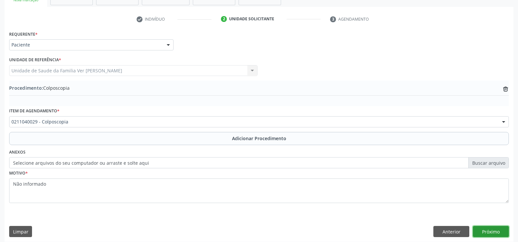
click at [490, 231] on button "Próximo" at bounding box center [491, 231] width 36 height 11
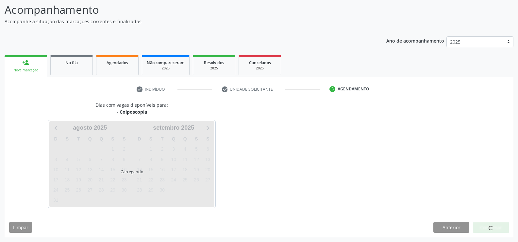
scroll to position [71, 0]
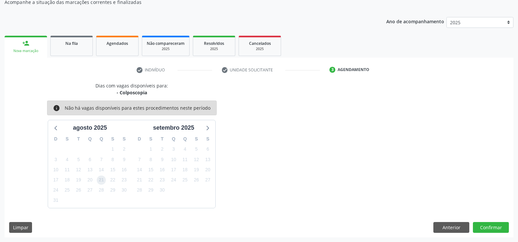
click at [100, 179] on span "21" at bounding box center [101, 179] width 9 height 9
click at [497, 228] on button "Confirmar" at bounding box center [491, 227] width 36 height 11
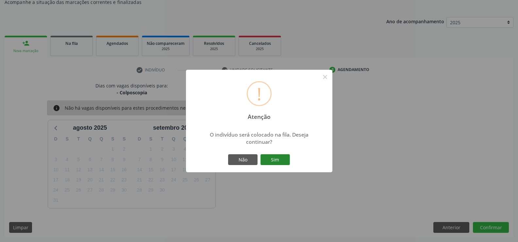
click at [273, 160] on button "Sim" at bounding box center [275, 159] width 29 height 11
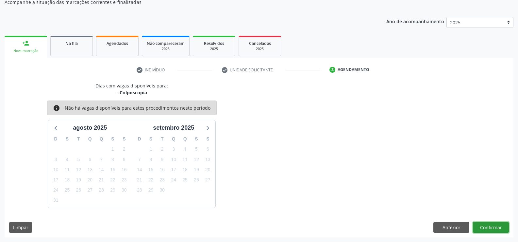
click at [499, 224] on button "Confirmar" at bounding box center [491, 227] width 36 height 11
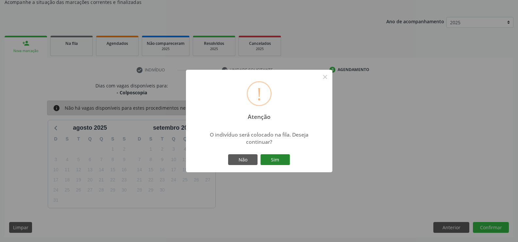
click at [277, 159] on button "Sim" at bounding box center [275, 159] width 29 height 11
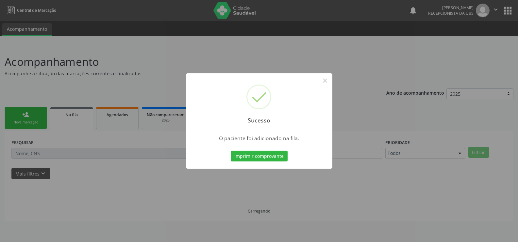
scroll to position [0, 0]
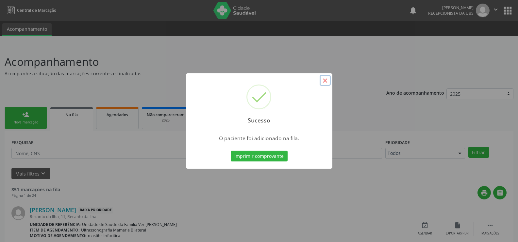
click at [324, 80] on button "×" at bounding box center [325, 80] width 11 height 11
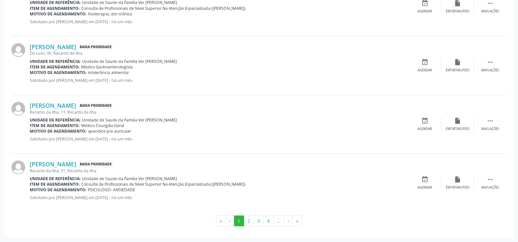
scroll to position [883, 0]
click at [268, 219] on button "4" at bounding box center [269, 220] width 10 height 11
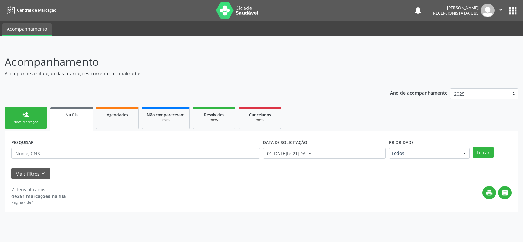
click at [37, 116] on link "person_add Nova marcação" at bounding box center [26, 118] width 43 height 22
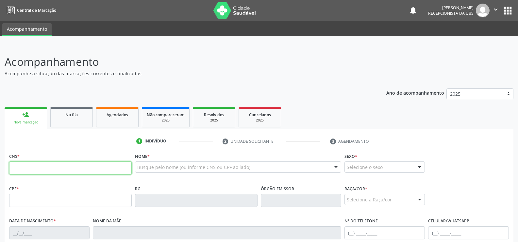
click at [27, 168] on input "text" at bounding box center [70, 167] width 123 height 13
type input "702 8076 7871 7567"
type input "077.683.564-54"
type input "[DATE]"
type input "[PERSON_NAME]"
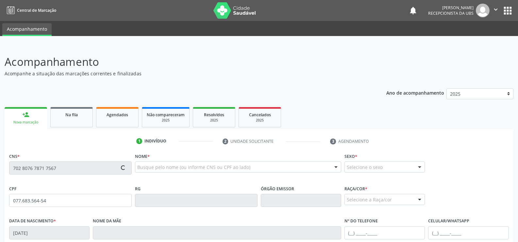
type input "[PHONE_NUMBER]"
type input "S/N"
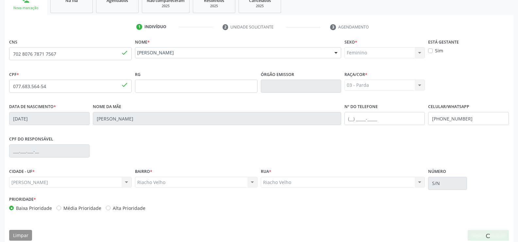
scroll to position [122, 0]
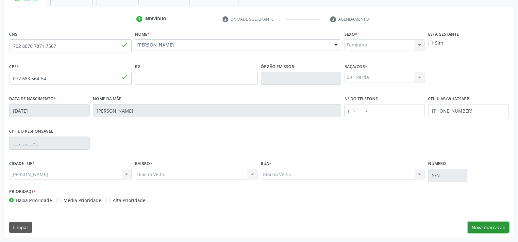
click at [492, 228] on button "Nova marcação" at bounding box center [488, 227] width 41 height 11
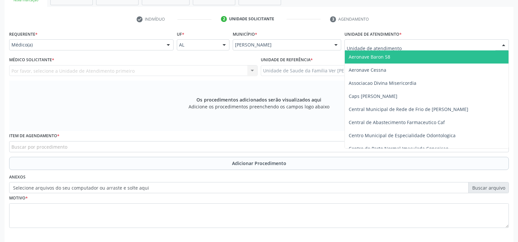
click at [506, 42] on div at bounding box center [504, 45] width 10 height 11
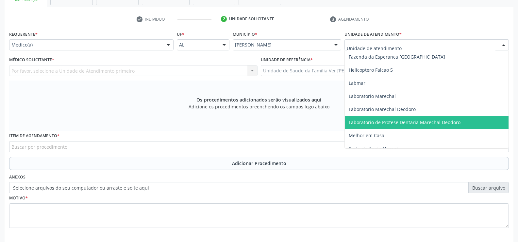
scroll to position [229, 0]
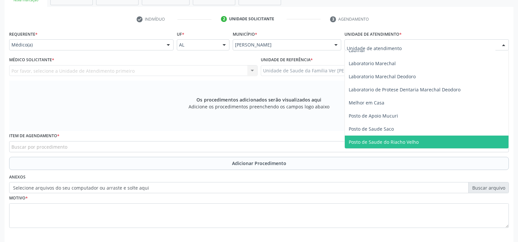
click at [430, 139] on span "Posto de Saude do Riacho Velho" at bounding box center [427, 141] width 164 height 13
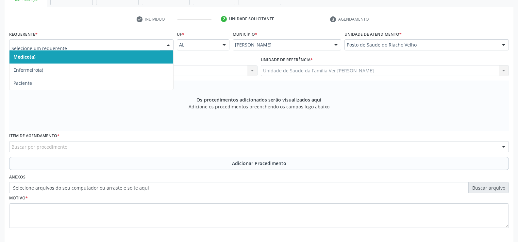
click at [171, 44] on div at bounding box center [168, 45] width 10 height 11
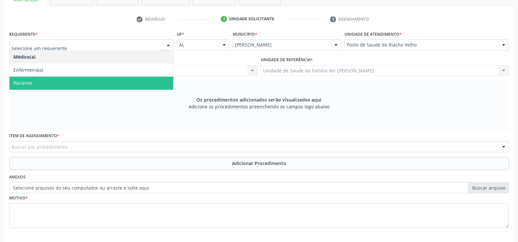
click at [155, 77] on span "Paciente" at bounding box center [91, 83] width 164 height 13
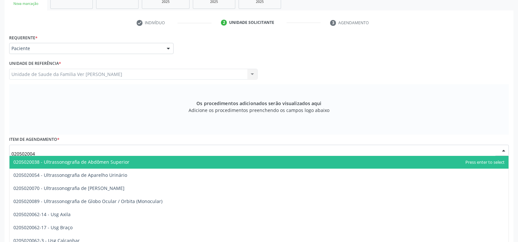
scroll to position [0, 0]
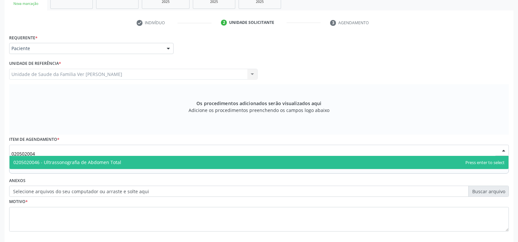
type input "0205020046"
click at [115, 160] on span "0205020046 - Ultrassonografia de Abdomen Total" at bounding box center [67, 162] width 108 height 6
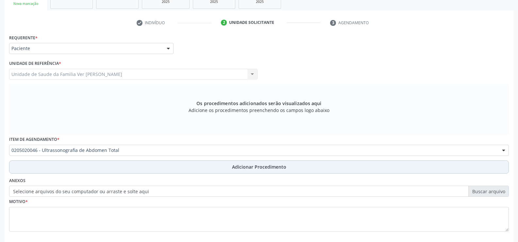
click at [269, 162] on button "Adicionar Procedimento" at bounding box center [259, 166] width 500 height 13
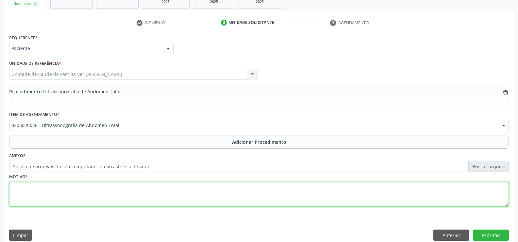
click at [22, 191] on textarea at bounding box center [259, 194] width 500 height 25
type textarea "n"
type textarea "Não sei"
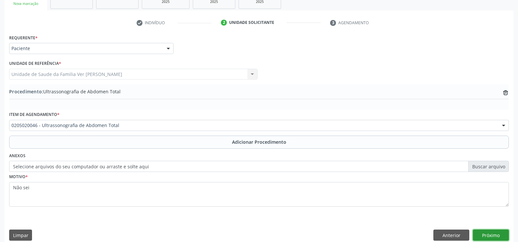
click at [493, 232] on button "Próximo" at bounding box center [491, 234] width 36 height 11
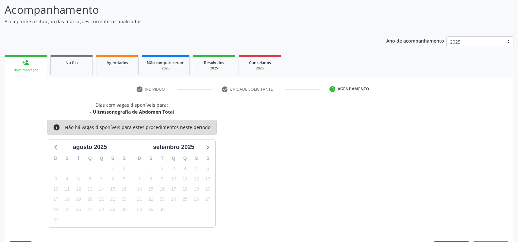
scroll to position [71, 0]
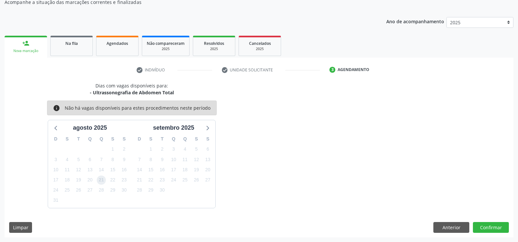
click at [102, 180] on span "21" at bounding box center [101, 179] width 9 height 9
click at [495, 227] on button "Confirmar" at bounding box center [491, 227] width 36 height 11
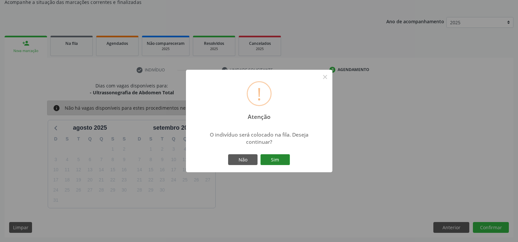
click at [277, 162] on button "Sim" at bounding box center [275, 159] width 29 height 11
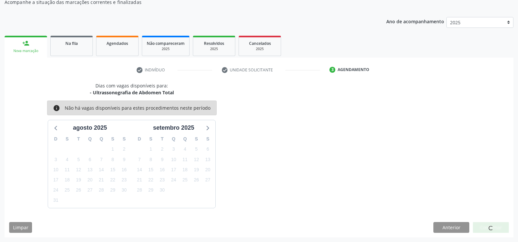
scroll to position [0, 0]
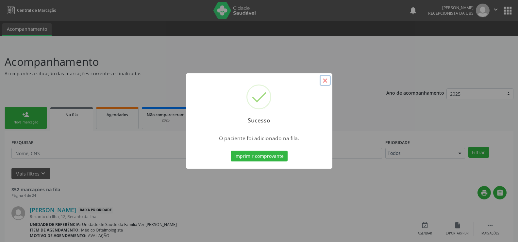
click at [325, 83] on button "×" at bounding box center [325, 80] width 11 height 11
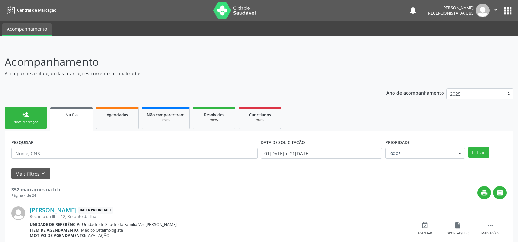
click at [34, 117] on link "person_add Nova marcação" at bounding box center [26, 118] width 43 height 22
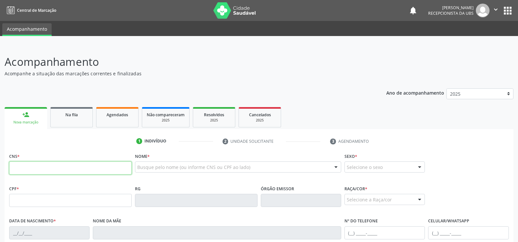
click at [26, 168] on input "text" at bounding box center [70, 167] width 123 height 13
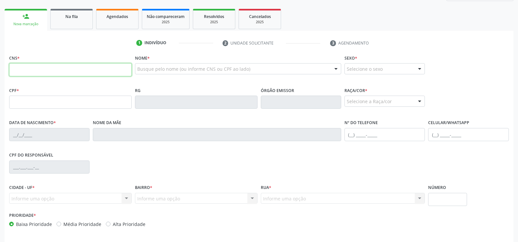
scroll to position [65, 0]
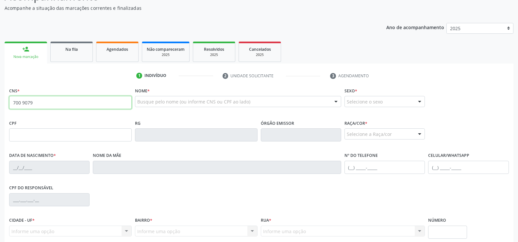
type input "700 9079 6450 7199"
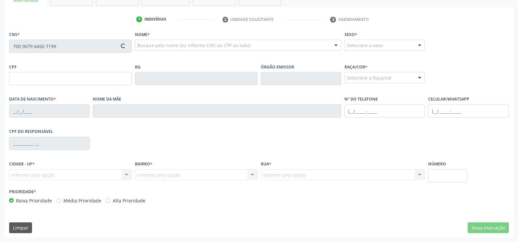
scroll to position [122, 0]
type input "081.504.454-20"
type input "19[DATE]"
type input "Edleuza [PERSON_NAME]"
type input "[PHONE_NUMBER]"
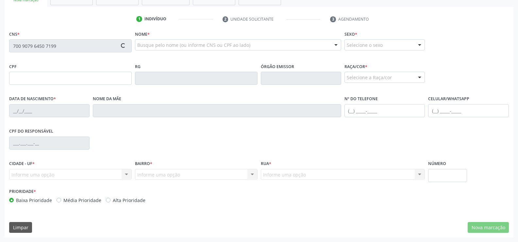
type input "S/N"
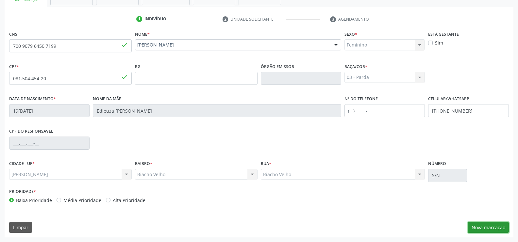
click at [485, 225] on button "Nova marcação" at bounding box center [488, 227] width 41 height 11
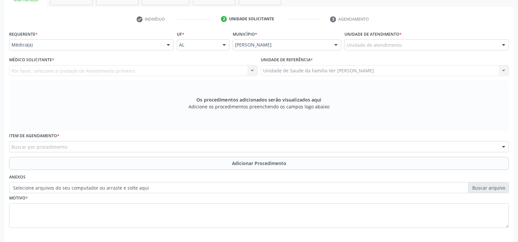
click at [504, 45] on div at bounding box center [504, 45] width 10 height 11
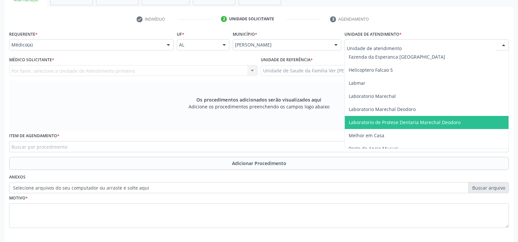
scroll to position [262, 0]
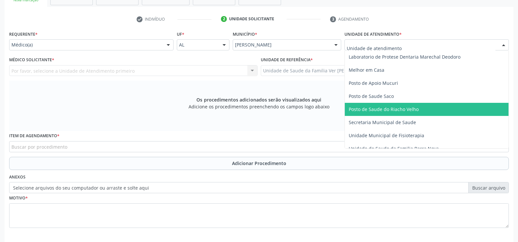
click at [411, 108] on span "Posto de Saude do Riacho Velho" at bounding box center [384, 109] width 70 height 6
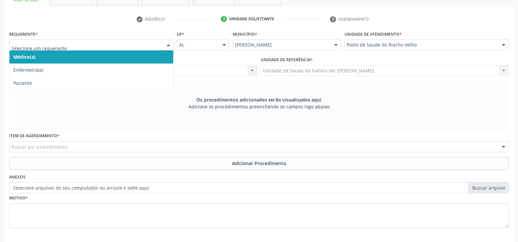
click at [167, 43] on div at bounding box center [168, 45] width 10 height 11
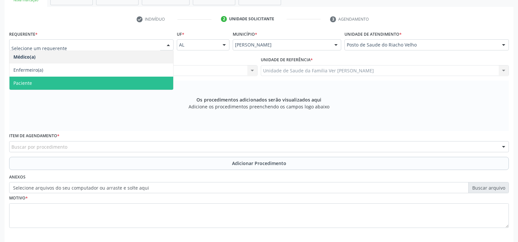
click at [120, 88] on span "Paciente" at bounding box center [91, 83] width 164 height 13
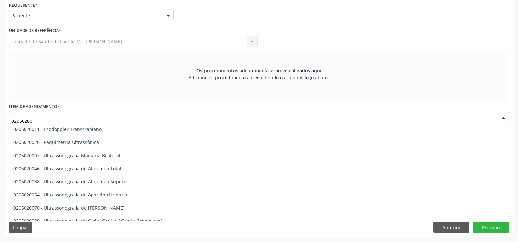
scroll to position [0, 0]
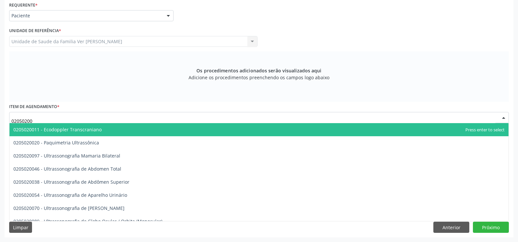
click at [65, 122] on input "02050200" at bounding box center [253, 120] width 484 height 13
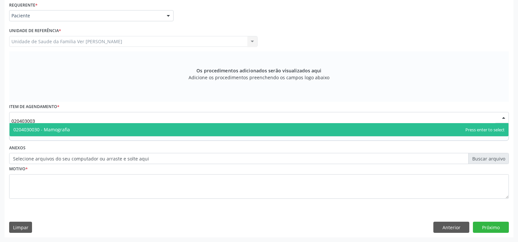
type input "0204030030"
click at [56, 129] on span "0204030030 - Mamografia" at bounding box center [41, 129] width 57 height 6
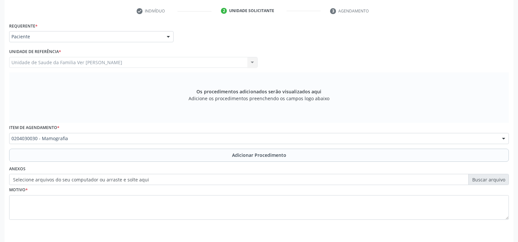
scroll to position [118, 0]
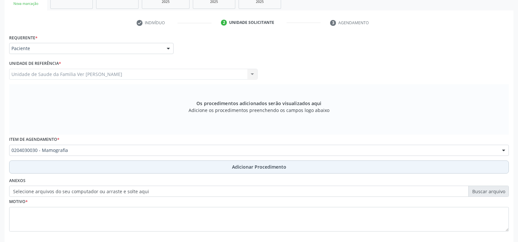
click at [270, 166] on span "Adicionar Procedimento" at bounding box center [259, 166] width 54 height 7
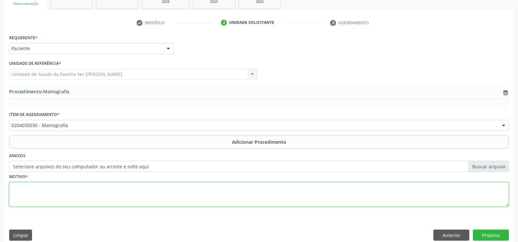
click at [18, 197] on textarea at bounding box center [259, 194] width 500 height 25
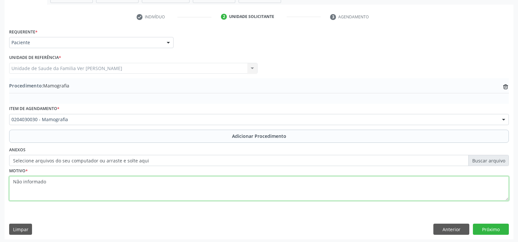
scroll to position [126, 0]
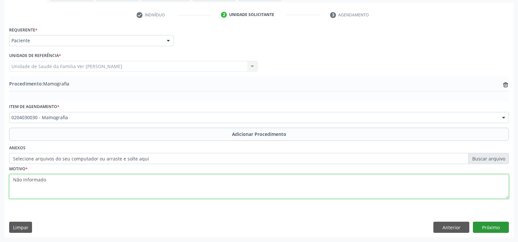
type textarea "Não informado"
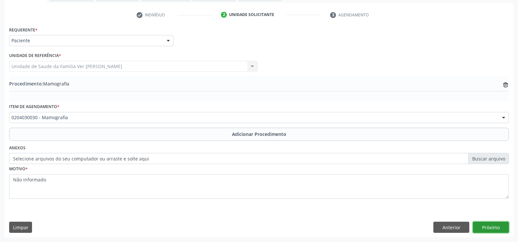
click at [491, 227] on button "Próximo" at bounding box center [491, 226] width 36 height 11
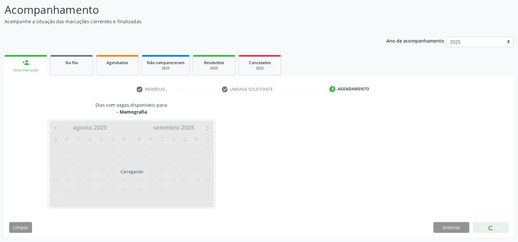
scroll to position [71, 0]
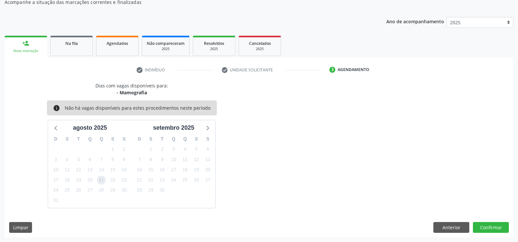
click at [101, 178] on span "21" at bounding box center [101, 179] width 9 height 9
click at [492, 226] on button "Confirmar" at bounding box center [491, 227] width 36 height 11
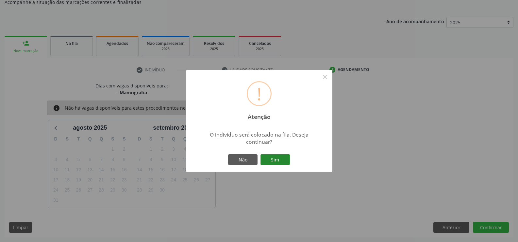
drag, startPoint x: 281, startPoint y: 151, endPoint x: 279, endPoint y: 160, distance: 9.0
click at [279, 160] on div "! Atenção × O indivíduo será colocado na fila. Deseja continuar? Não Sim" at bounding box center [259, 121] width 146 height 103
click at [279, 160] on button "Sim" at bounding box center [275, 159] width 29 height 11
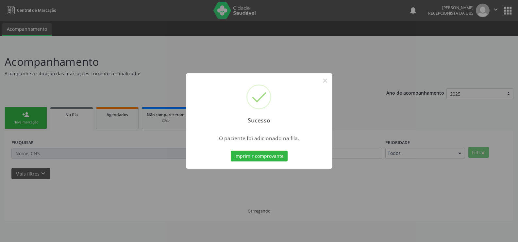
scroll to position [0, 0]
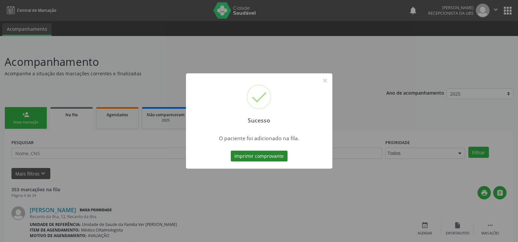
click at [280, 153] on button "Imprimir comprovante" at bounding box center [259, 155] width 57 height 11
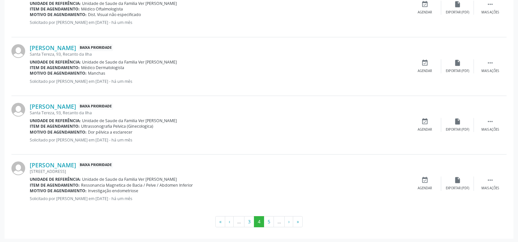
scroll to position [866, 0]
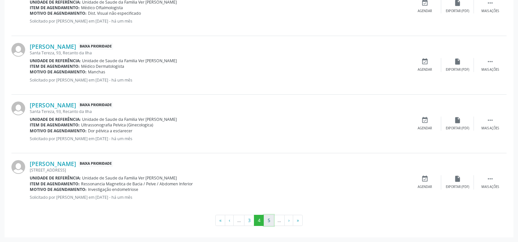
click at [269, 219] on button "5" at bounding box center [269, 219] width 10 height 11
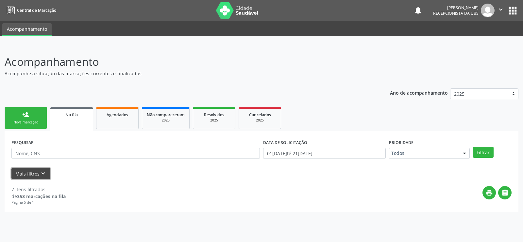
click at [49, 174] on button "Mais filtros keyboard_arrow_down" at bounding box center [30, 173] width 39 height 11
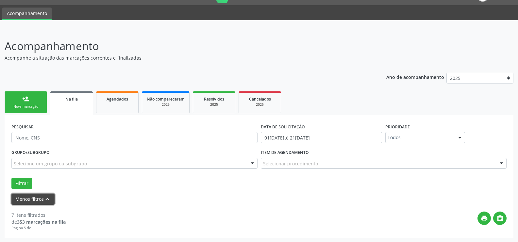
scroll to position [16, 0]
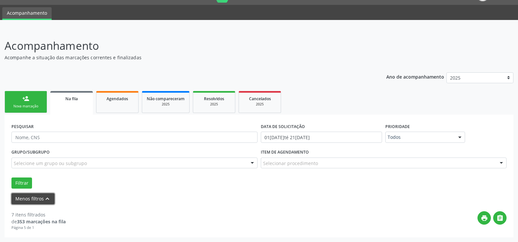
click at [45, 200] on icon "keyboard_arrow_up" at bounding box center [47, 198] width 7 height 7
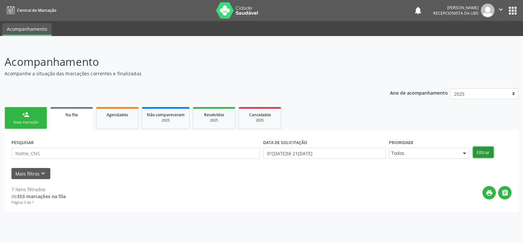
click at [481, 152] on button "Filtrar" at bounding box center [483, 151] width 21 height 11
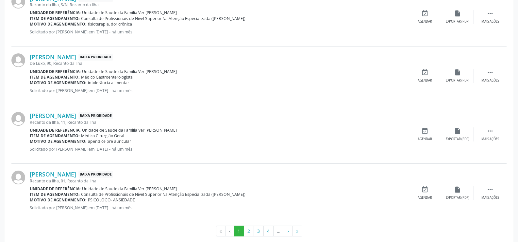
scroll to position [883, 0]
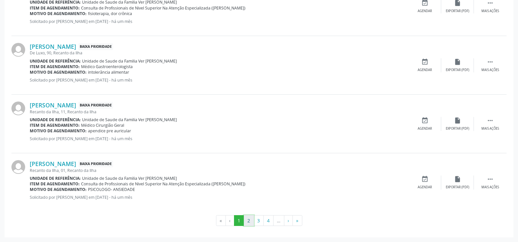
click at [250, 218] on button "2" at bounding box center [249, 220] width 10 height 11
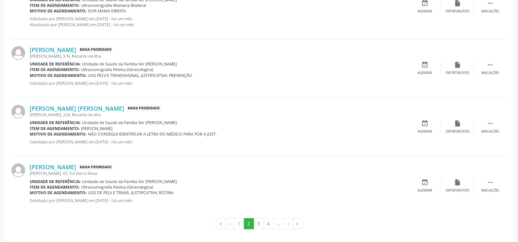
scroll to position [872, 0]
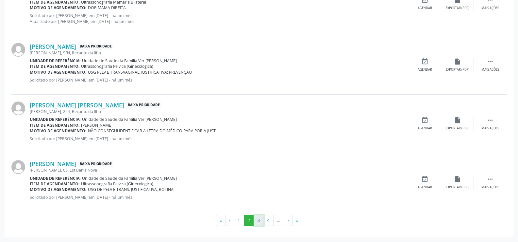
click at [259, 221] on button "3" at bounding box center [259, 219] width 10 height 11
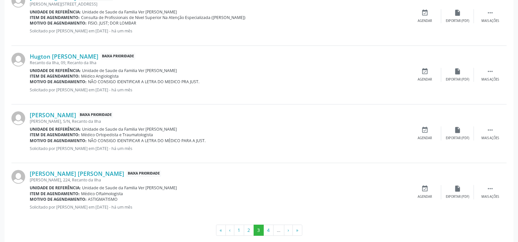
scroll to position [866, 0]
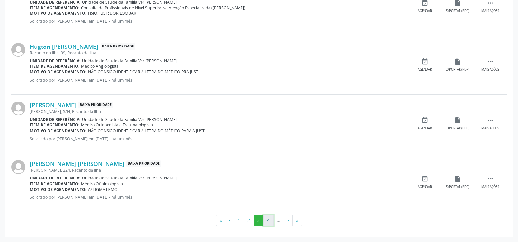
click at [266, 221] on button "4" at bounding box center [269, 219] width 10 height 11
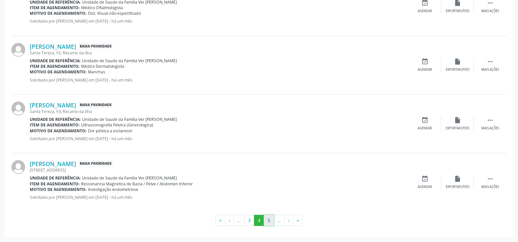
click at [270, 223] on button "5" at bounding box center [269, 219] width 10 height 11
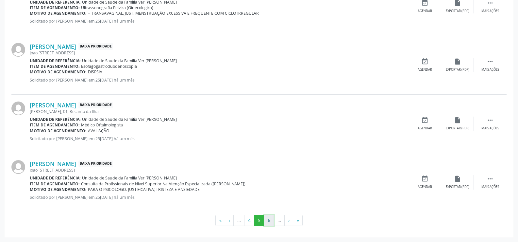
click at [270, 221] on button "6" at bounding box center [269, 219] width 10 height 11
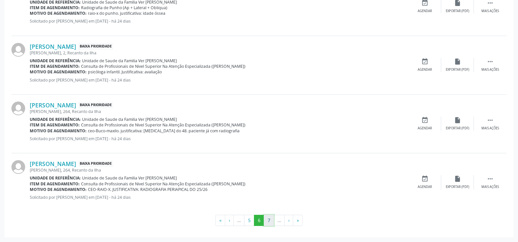
click at [266, 220] on button "7" at bounding box center [269, 219] width 10 height 11
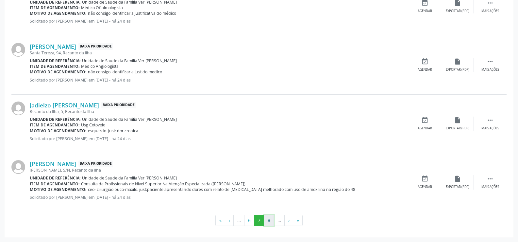
click at [268, 222] on button "8" at bounding box center [269, 219] width 10 height 11
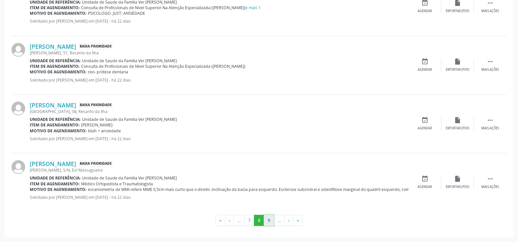
click at [271, 221] on button "9" at bounding box center [269, 219] width 10 height 11
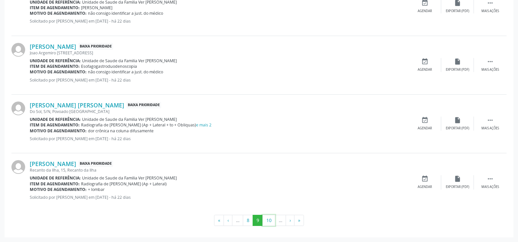
click at [271, 221] on button "10" at bounding box center [269, 219] width 13 height 11
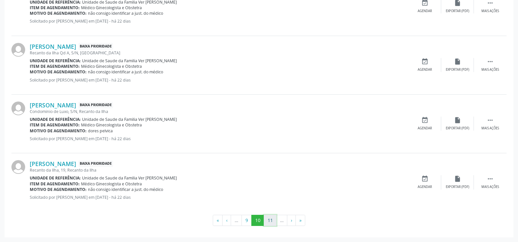
click at [269, 222] on button "11" at bounding box center [270, 219] width 13 height 11
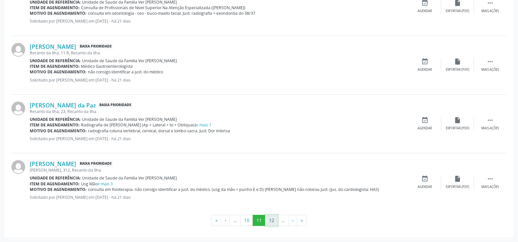
click at [272, 225] on button "12" at bounding box center [271, 219] width 13 height 11
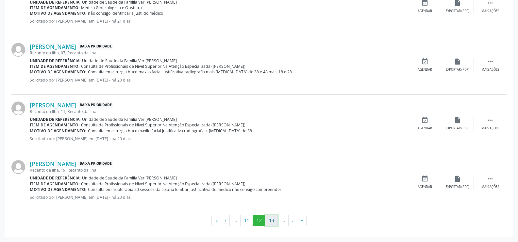
click at [274, 220] on button "13" at bounding box center [271, 219] width 13 height 11
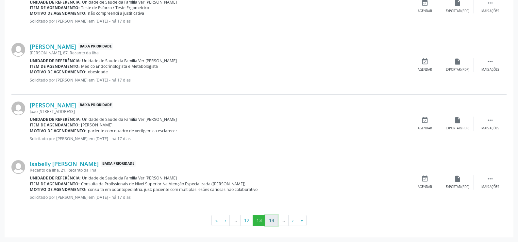
click at [268, 222] on button "14" at bounding box center [271, 219] width 13 height 11
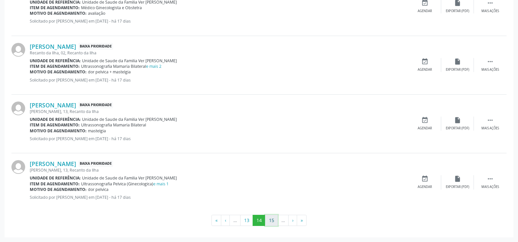
click at [266, 220] on button "15" at bounding box center [271, 219] width 13 height 11
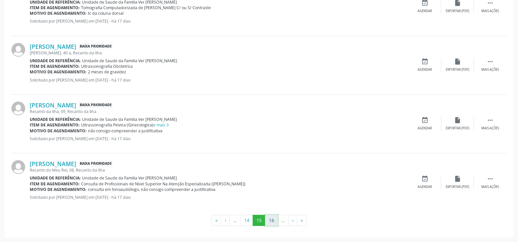
click at [271, 222] on button "16" at bounding box center [271, 219] width 13 height 11
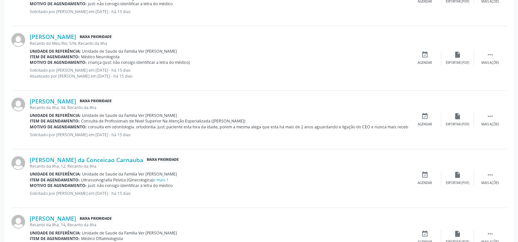
scroll to position [872, 0]
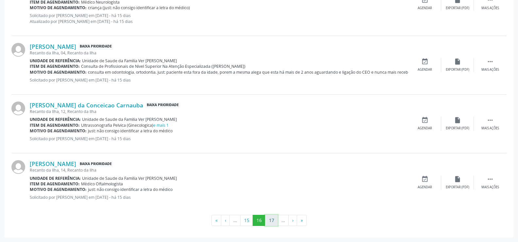
click at [273, 218] on button "17" at bounding box center [271, 219] width 13 height 11
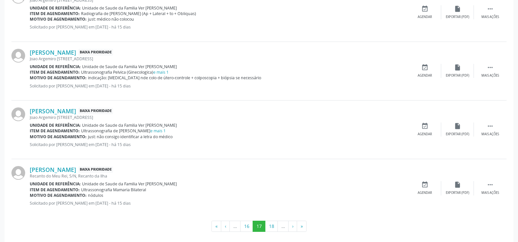
scroll to position [866, 0]
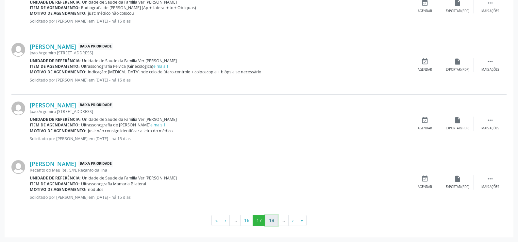
click at [271, 220] on button "18" at bounding box center [271, 219] width 13 height 11
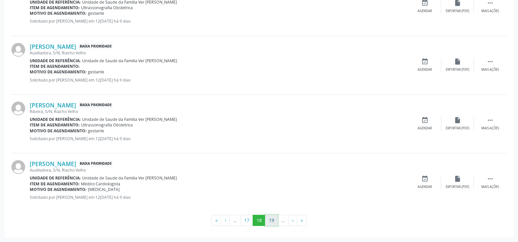
click at [270, 220] on button "19" at bounding box center [271, 219] width 13 height 11
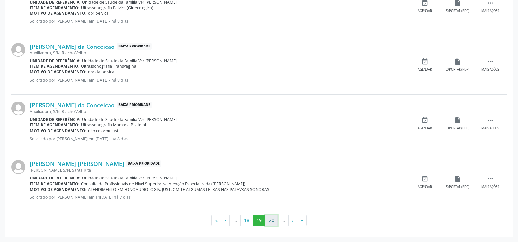
click at [273, 220] on button "20" at bounding box center [271, 219] width 13 height 11
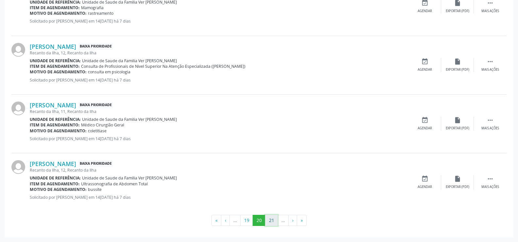
click at [269, 222] on button "21" at bounding box center [271, 219] width 13 height 11
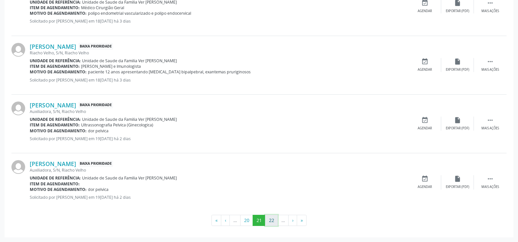
click at [271, 219] on button "22" at bounding box center [271, 219] width 13 height 11
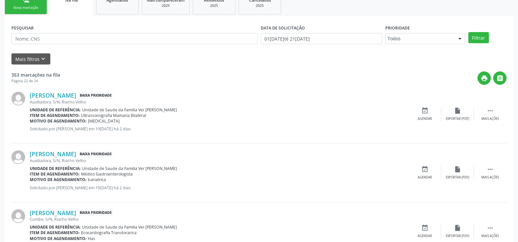
scroll to position [0, 0]
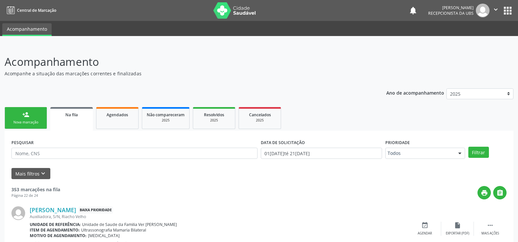
click at [21, 118] on link "person_add Nova marcação" at bounding box center [26, 118] width 43 height 22
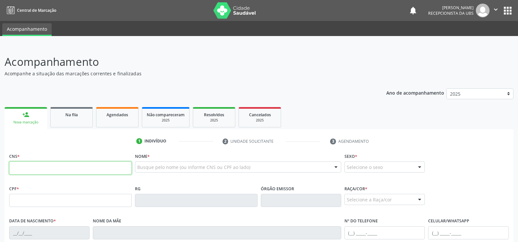
click at [24, 165] on input "text" at bounding box center [70, 167] width 123 height 13
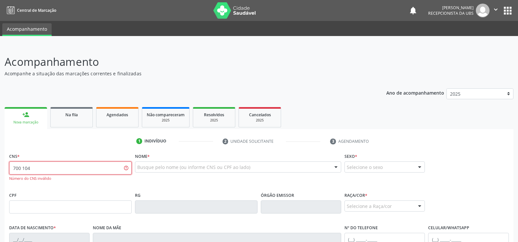
type input "700 1049 0303 1911"
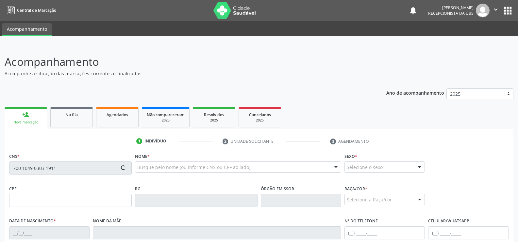
type input "036.599.354-92"
type input "[DATE]"
type input "[PERSON_NAME]"
type input "[PHONE_NUMBER]"
type input "S/N"
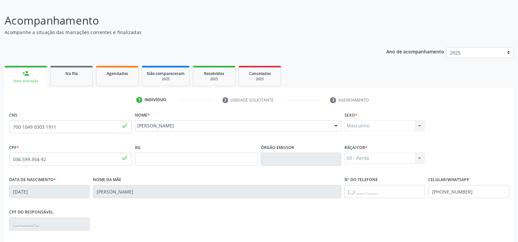
scroll to position [122, 0]
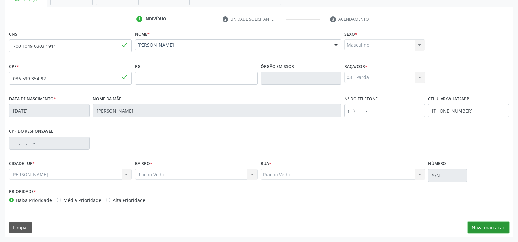
click at [489, 228] on button "Nova marcação" at bounding box center [488, 227] width 41 height 11
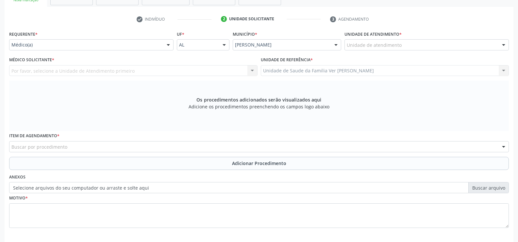
click at [505, 45] on div at bounding box center [504, 45] width 10 height 11
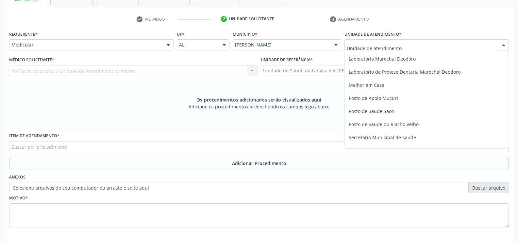
scroll to position [262, 0]
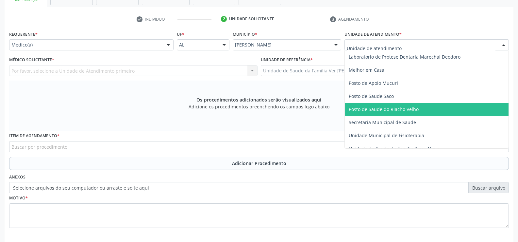
click at [392, 107] on span "Posto de Saude do Riacho Velho" at bounding box center [384, 109] width 70 height 6
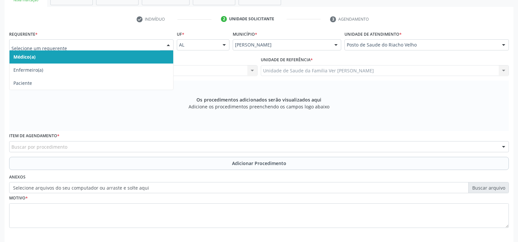
click at [170, 45] on div at bounding box center [168, 45] width 10 height 11
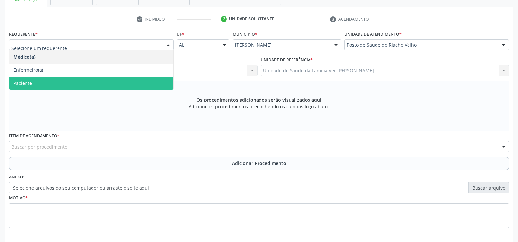
click at [144, 84] on span "Paciente" at bounding box center [91, 83] width 164 height 13
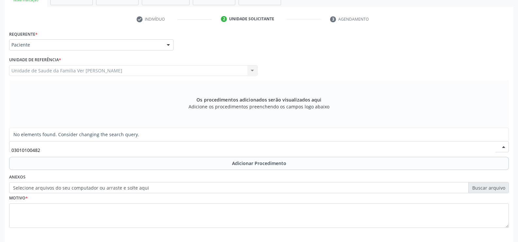
type input "0301010048"
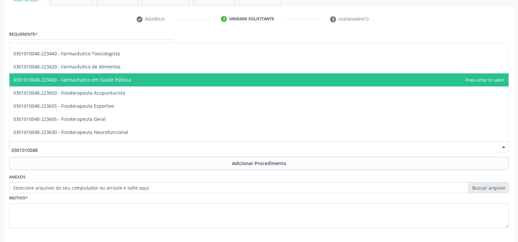
scroll to position [687, 0]
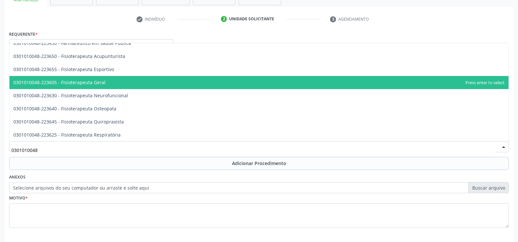
click at [97, 79] on span "0301010048-223605 - Fisioterapeuta Geral" at bounding box center [59, 82] width 92 height 6
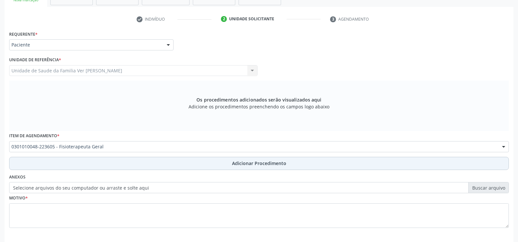
click at [254, 164] on span "Adicionar Procedimento" at bounding box center [259, 163] width 54 height 7
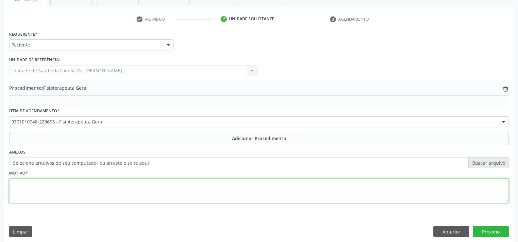
click at [22, 192] on textarea at bounding box center [259, 190] width 500 height 25
type textarea "dor no joelho"
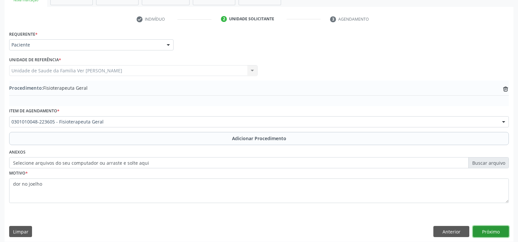
click at [496, 231] on button "Próximo" at bounding box center [491, 231] width 36 height 11
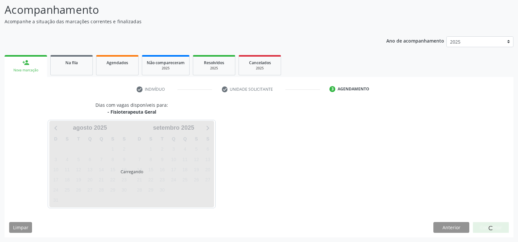
click at [102, 181] on div "Carregando" at bounding box center [131, 164] width 165 height 86
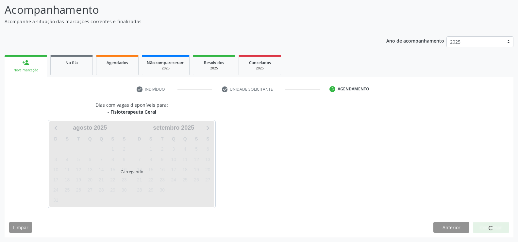
click at [101, 180] on div "Carregando" at bounding box center [131, 164] width 165 height 86
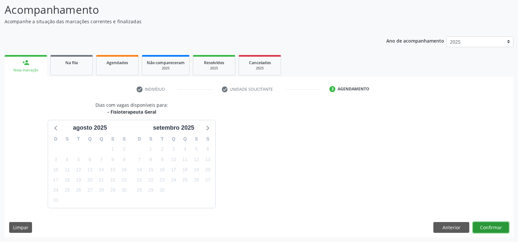
click at [501, 225] on button "Confirmar" at bounding box center [491, 227] width 36 height 11
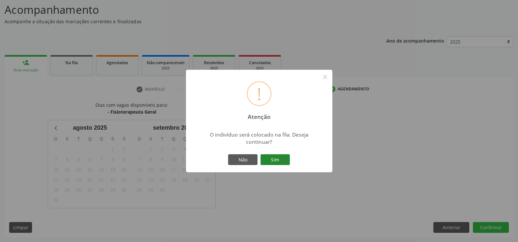
click at [271, 161] on button "Sim" at bounding box center [275, 159] width 29 height 11
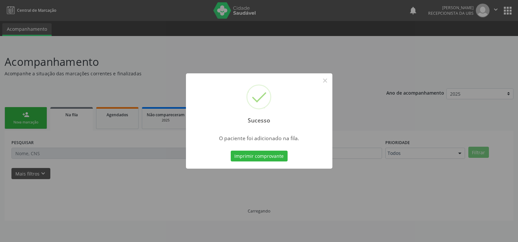
scroll to position [0, 0]
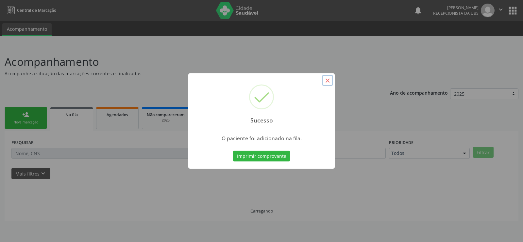
click at [326, 78] on button "×" at bounding box center [327, 80] width 11 height 11
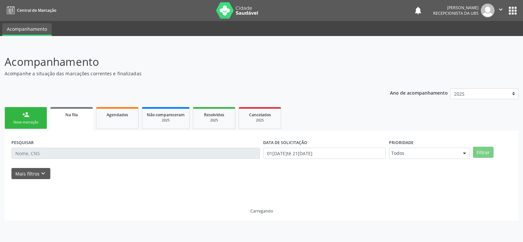
click at [35, 117] on link "person_add Nova marcação" at bounding box center [26, 118] width 43 height 22
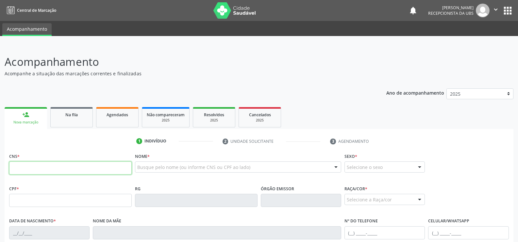
click at [25, 174] on input "text" at bounding box center [70, 167] width 123 height 13
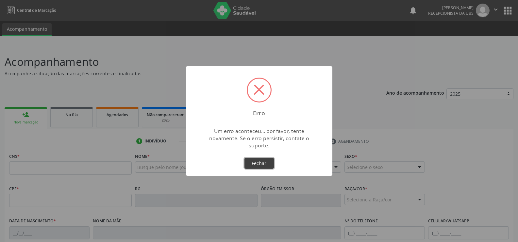
click at [270, 163] on button "Fechar" at bounding box center [259, 163] width 29 height 11
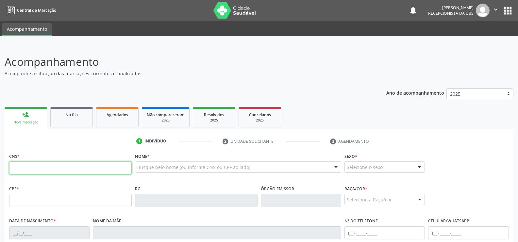
click at [18, 166] on input "text" at bounding box center [70, 167] width 123 height 13
type input "706 4096 0012 5988"
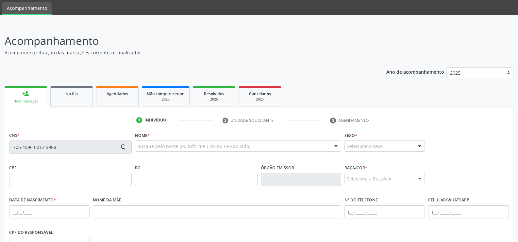
scroll to position [33, 0]
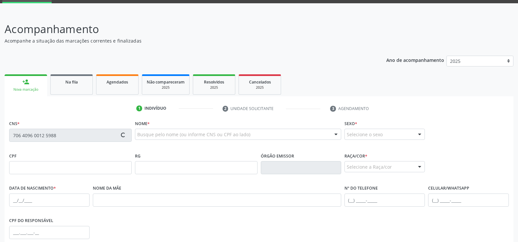
click at [168, 27] on p "Acompanhamento" at bounding box center [183, 29] width 356 height 16
drag, startPoint x: 168, startPoint y: 27, endPoint x: 326, endPoint y: 26, distance: 157.6
click at [172, 27] on p "Acompanhamento" at bounding box center [183, 29] width 356 height 16
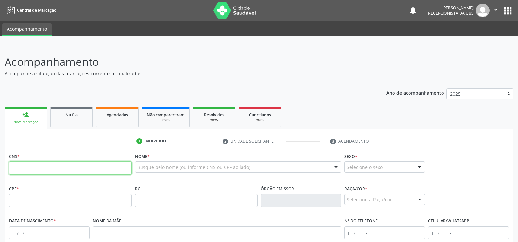
click at [17, 163] on input "text" at bounding box center [70, 167] width 123 height 13
type input "7"
click at [32, 116] on link "person_add Nova marcação" at bounding box center [26, 118] width 43 height 22
click at [34, 117] on link "person_add Nova marcação" at bounding box center [26, 118] width 43 height 22
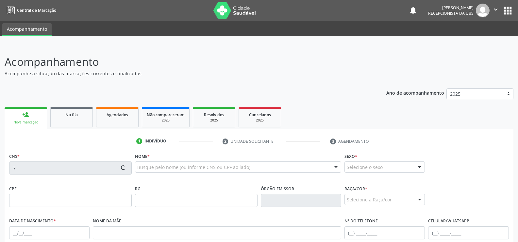
click at [34, 117] on link "person_add Nova marcação" at bounding box center [26, 118] width 43 height 22
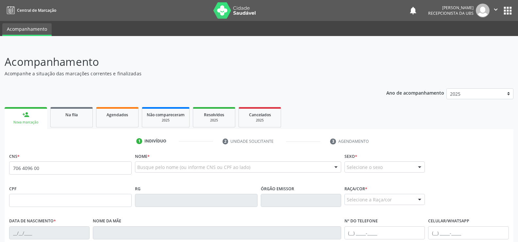
type input "706 4096 0012 5988"
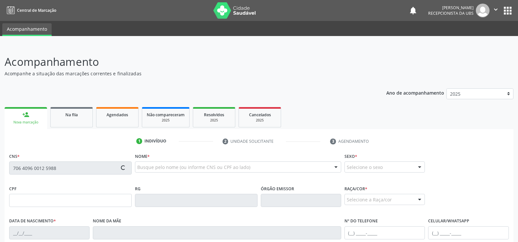
type input "630.278.954-00"
type input "10/03/1949"
type input "Maria Jose Gomes"
type input "(82) 99432-0786"
type input "S/N"
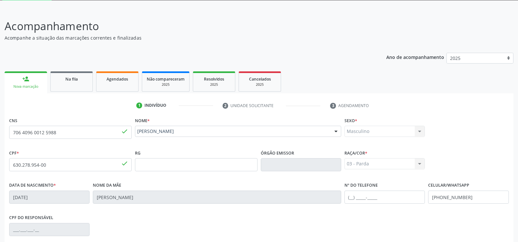
scroll to position [122, 0]
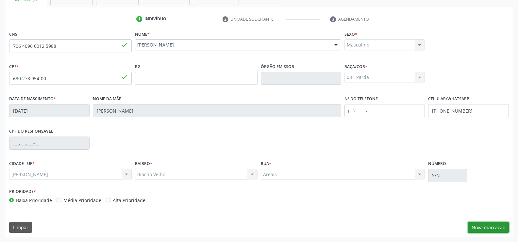
click at [489, 228] on button "Nova marcação" at bounding box center [488, 227] width 41 height 11
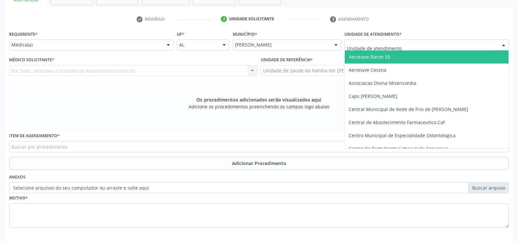
click at [505, 44] on div at bounding box center [504, 45] width 10 height 11
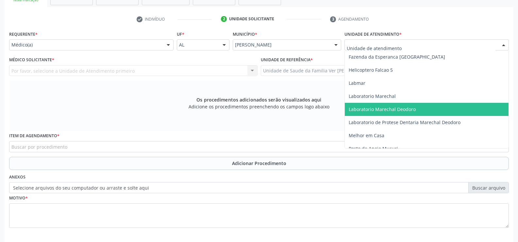
scroll to position [262, 0]
click at [437, 111] on span "Posto de Saude do Riacho Velho" at bounding box center [427, 109] width 164 height 13
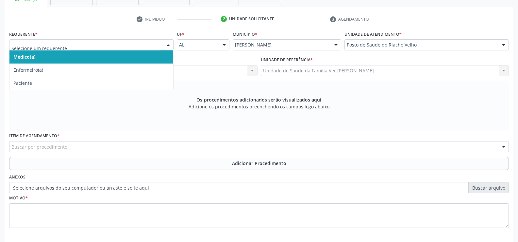
click at [168, 42] on div at bounding box center [168, 45] width 10 height 11
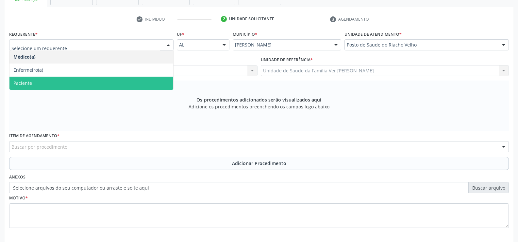
click at [156, 79] on span "Paciente" at bounding box center [91, 83] width 164 height 13
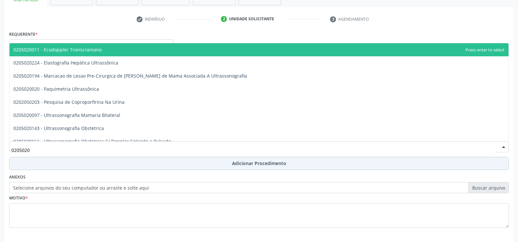
type input "02050200"
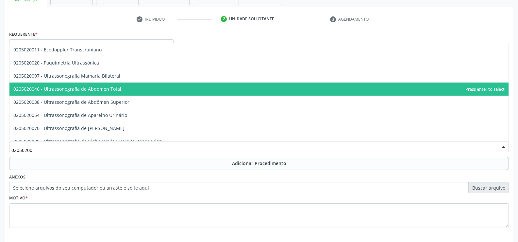
click at [135, 86] on span "0205020046 - Ultrassonografia de Abdomen Total" at bounding box center [258, 88] width 499 height 13
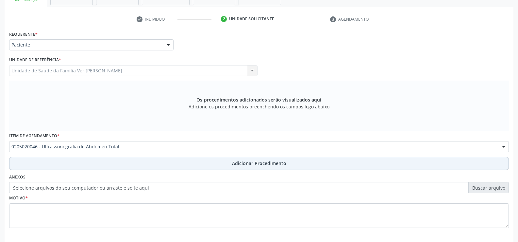
click at [247, 165] on span "Adicionar Procedimento" at bounding box center [259, 163] width 54 height 7
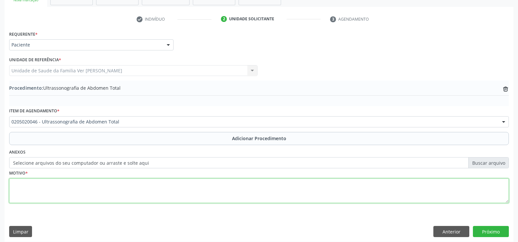
click at [21, 184] on textarea at bounding box center [259, 190] width 500 height 25
type textarea "dor abdominal"
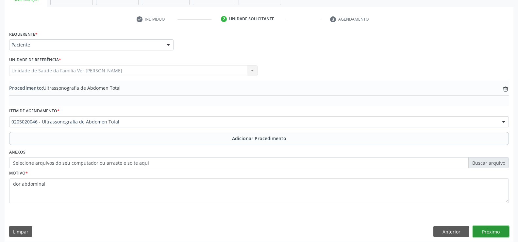
click at [492, 231] on button "Próximo" at bounding box center [491, 231] width 36 height 11
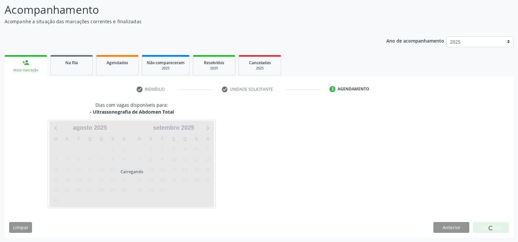
scroll to position [71, 0]
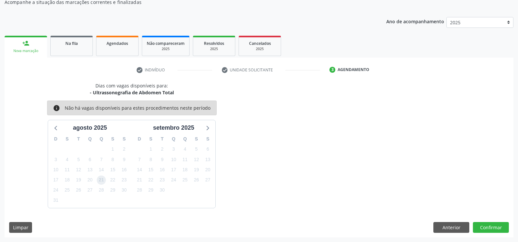
click at [101, 181] on span "21" at bounding box center [101, 179] width 9 height 9
click at [491, 229] on button "Confirmar" at bounding box center [491, 227] width 36 height 11
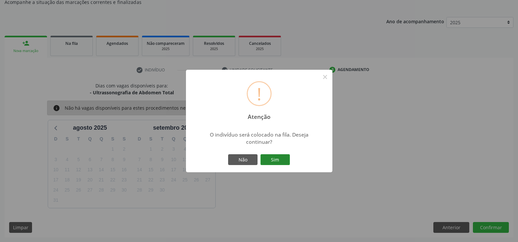
click at [285, 157] on button "Sim" at bounding box center [275, 159] width 29 height 11
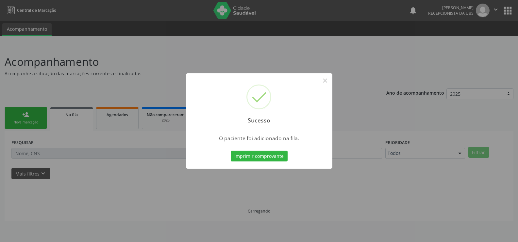
scroll to position [0, 0]
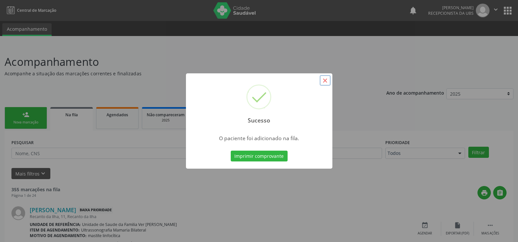
click at [326, 78] on button "×" at bounding box center [325, 80] width 11 height 11
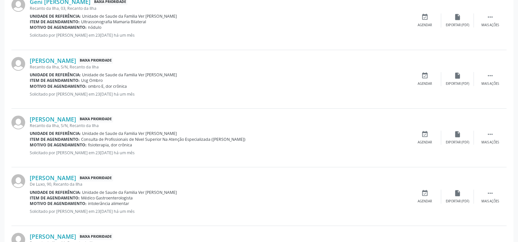
scroll to position [883, 0]
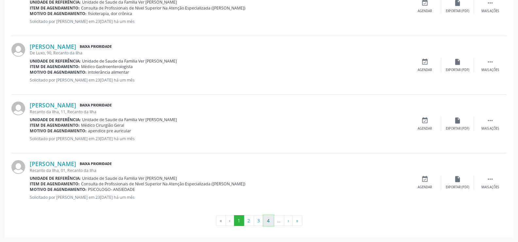
click at [266, 222] on button "4" at bounding box center [269, 220] width 10 height 11
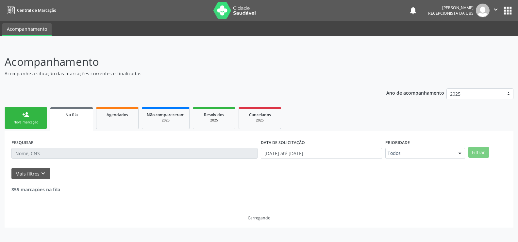
scroll to position [0, 0]
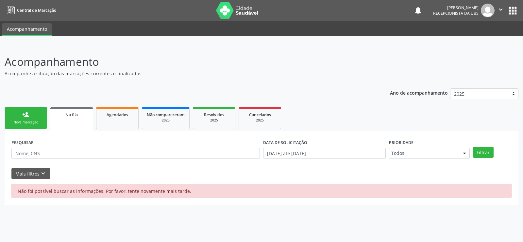
click at [31, 121] on div "Nova marcação" at bounding box center [25, 122] width 33 height 5
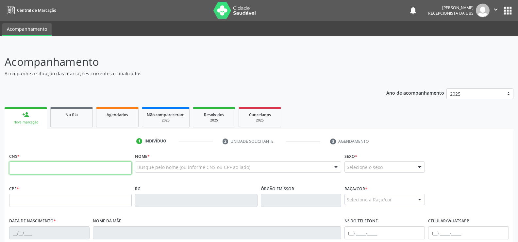
click at [26, 167] on input "text" at bounding box center [70, 167] width 123 height 13
type input "706 5083 1355 4095"
type input "083.577.094-00"
type input "29/08/1980"
type input "Maria Carmelita de Jesus"
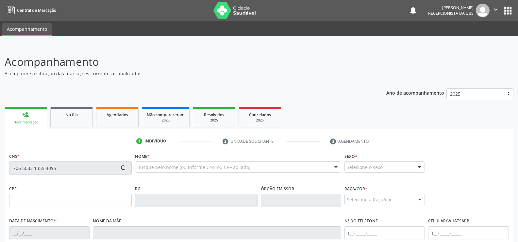
type input "(82) 99356-4411"
type input "S/N"
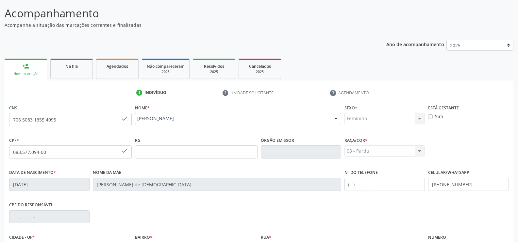
scroll to position [122, 0]
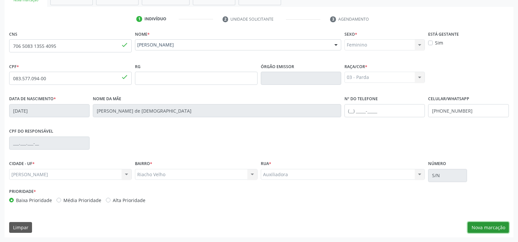
click at [489, 228] on button "Nova marcação" at bounding box center [488, 227] width 41 height 11
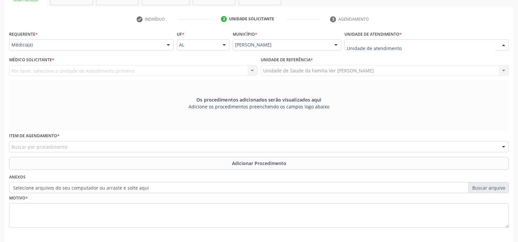
click at [503, 45] on div at bounding box center [504, 45] width 10 height 11
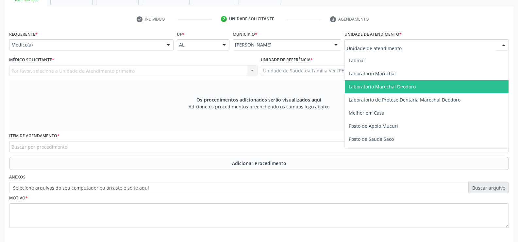
scroll to position [229, 0]
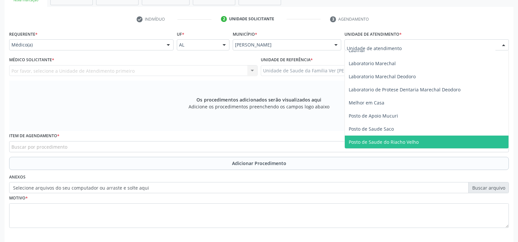
click at [422, 138] on span "Posto de Saude do Riacho Velho" at bounding box center [427, 141] width 164 height 13
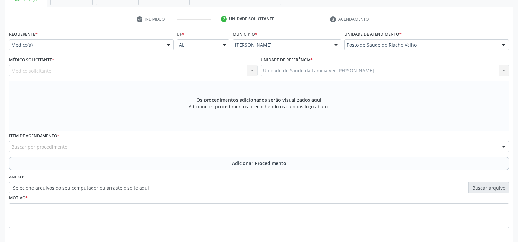
click at [169, 46] on div at bounding box center [168, 45] width 10 height 11
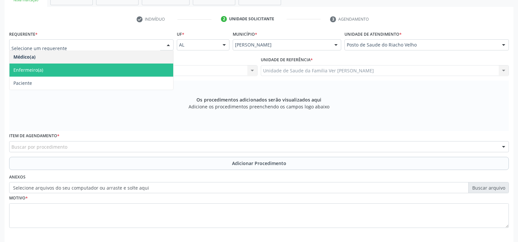
click at [152, 74] on span "Enfermeiro(a)" at bounding box center [91, 69] width 164 height 13
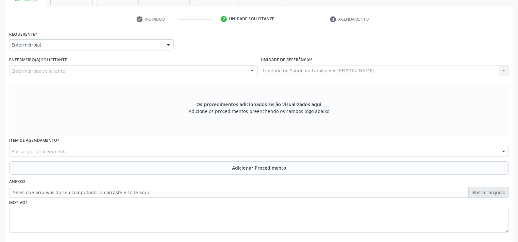
click at [168, 43] on div at bounding box center [168, 45] width 10 height 11
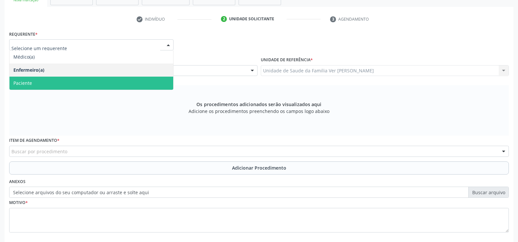
click at [134, 78] on span "Paciente" at bounding box center [91, 83] width 164 height 13
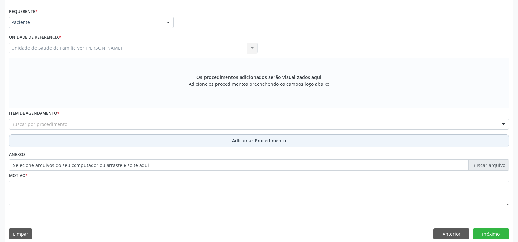
scroll to position [151, 0]
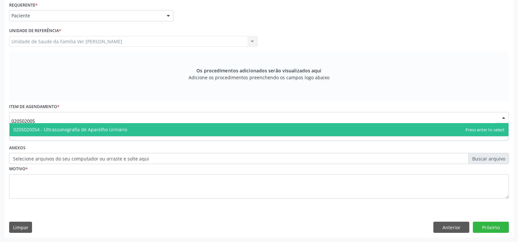
type input "0205020054"
click at [61, 128] on span "0205020054 - Ultrassonografia de Aparelho Urinário" at bounding box center [70, 129] width 114 height 6
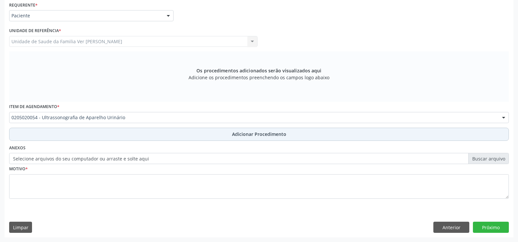
click at [263, 133] on span "Adicionar Procedimento" at bounding box center [259, 133] width 54 height 7
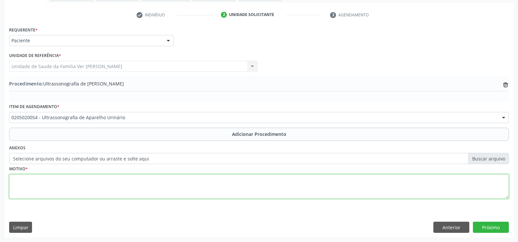
click at [17, 188] on textarea at bounding box center [259, 186] width 500 height 25
type textarea "dor renal"
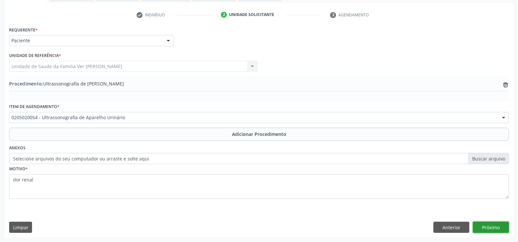
click at [490, 225] on button "Próximo" at bounding box center [491, 226] width 36 height 11
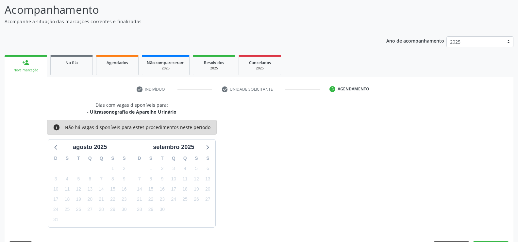
scroll to position [71, 0]
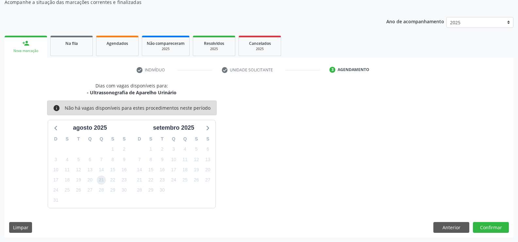
click at [102, 177] on span "21" at bounding box center [101, 179] width 9 height 9
click at [493, 225] on button "Confirmar" at bounding box center [491, 227] width 36 height 11
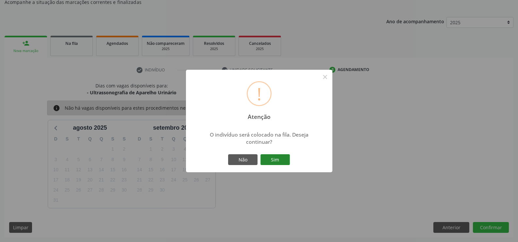
click at [275, 159] on button "Sim" at bounding box center [275, 159] width 29 height 11
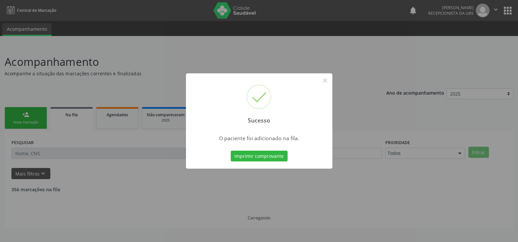
scroll to position [0, 0]
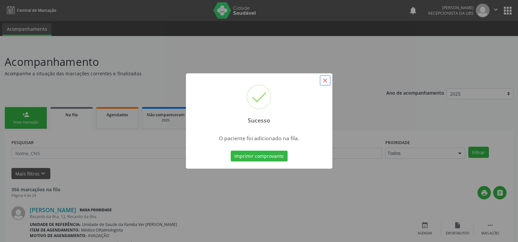
click at [324, 76] on button "×" at bounding box center [325, 80] width 11 height 11
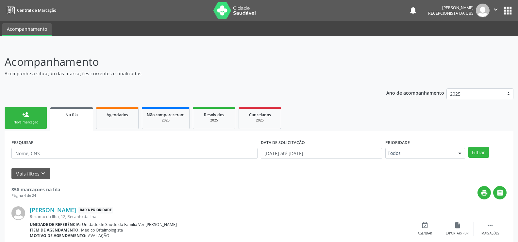
click at [27, 124] on div "Nova marcação" at bounding box center [25, 122] width 33 height 5
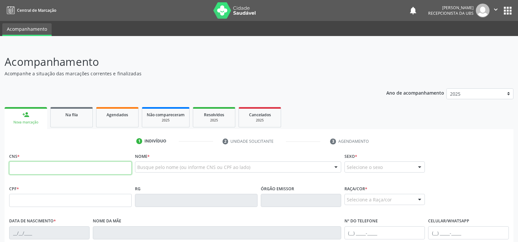
click at [54, 167] on input "text" at bounding box center [70, 167] width 123 height 13
type input "708 1045 8177 4933"
type input "939.845.534-04"
type input "24/11/1945"
type input "Maria Venancio da Conceicao"
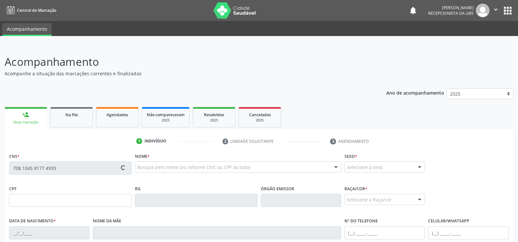
type input "(82) 99306-2393"
type input "S/N"
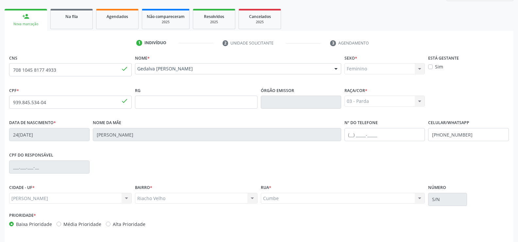
scroll to position [122, 0]
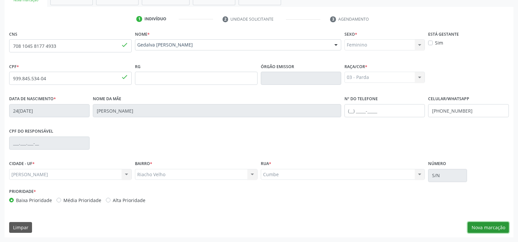
click at [492, 228] on button "Nova marcação" at bounding box center [488, 227] width 41 height 11
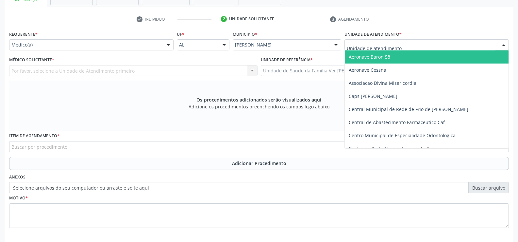
click at [503, 45] on div at bounding box center [504, 45] width 10 height 11
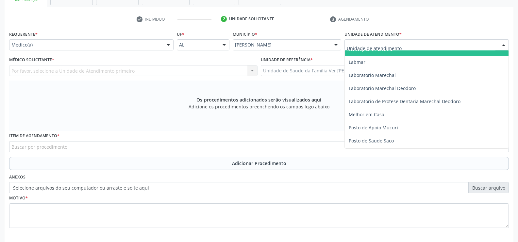
scroll to position [229, 0]
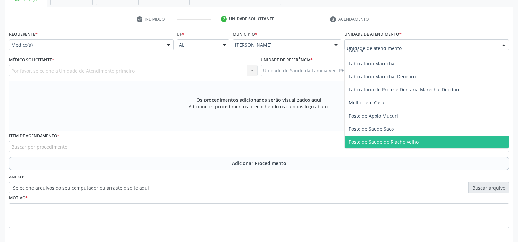
click at [434, 137] on span "Posto de Saude do Riacho Velho" at bounding box center [427, 141] width 164 height 13
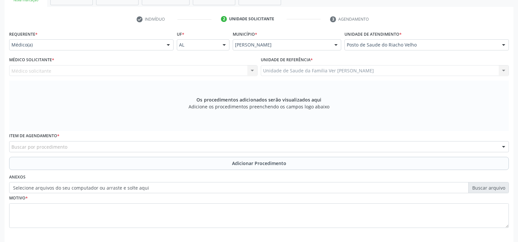
click at [167, 45] on div at bounding box center [168, 45] width 10 height 11
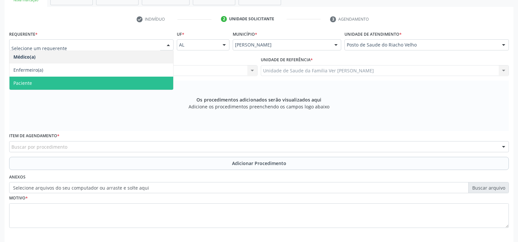
click at [138, 83] on span "Paciente" at bounding box center [91, 83] width 164 height 13
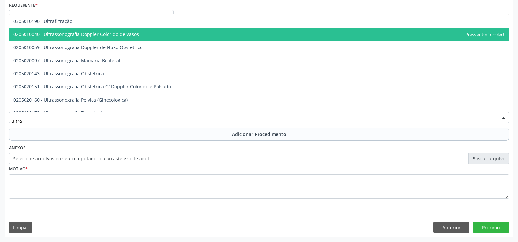
scroll to position [98, 0]
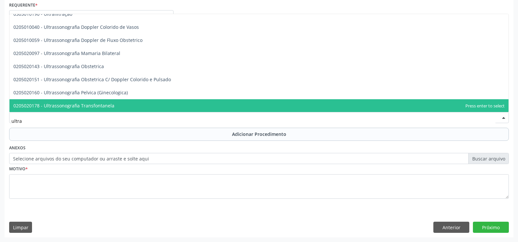
click at [26, 120] on input "ultra" at bounding box center [253, 120] width 484 height 13
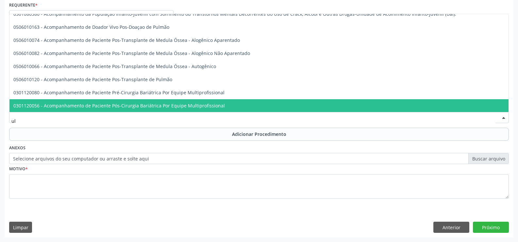
type input "u"
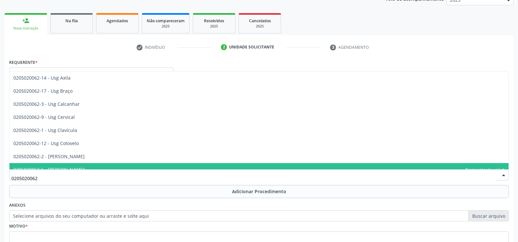
scroll to position [86, 0]
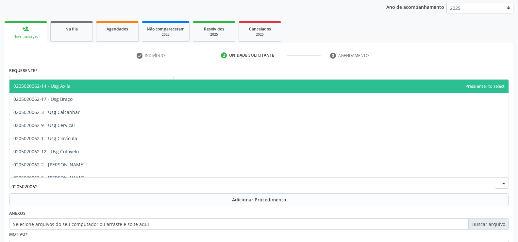
click at [80, 83] on span "0205020062-14 - Usg Axila" at bounding box center [258, 85] width 499 height 13
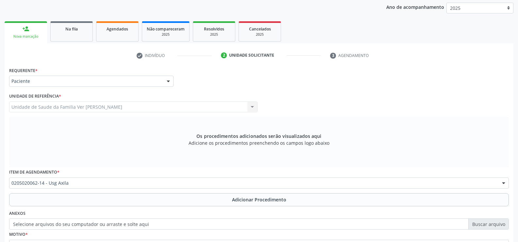
click at [80, 83] on div "Requerente * Paciente Médico(a) Enfermeiro(a) Paciente Nenhum resultado encontr…" at bounding box center [259, 169] width 500 height 208
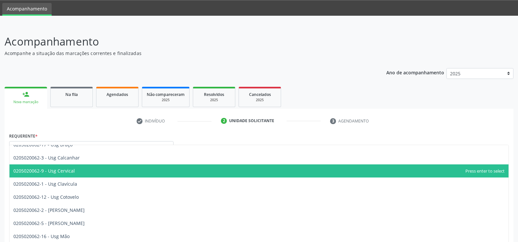
scroll to position [0, 0]
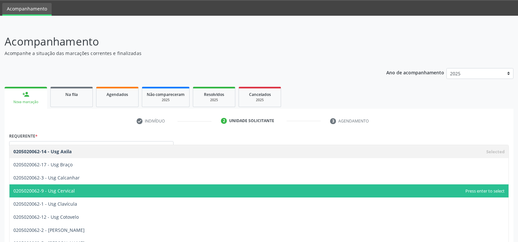
click at [127, 188] on span "0205020062-9 - Usg Cervical" at bounding box center [258, 190] width 499 height 13
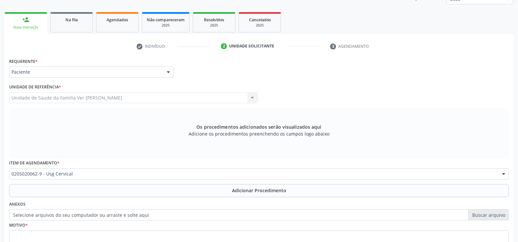
scroll to position [118, 0]
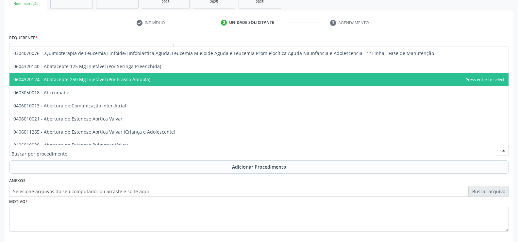
click at [75, 151] on input "text" at bounding box center [253, 153] width 484 height 13
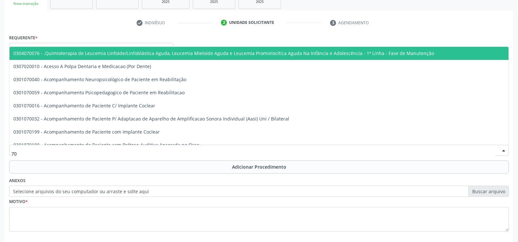
type input "7"
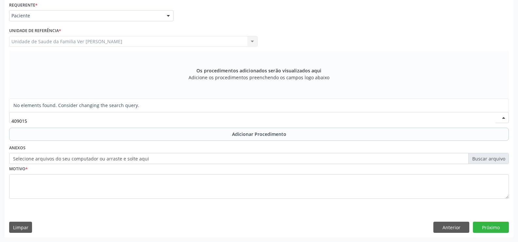
scroll to position [0, 0]
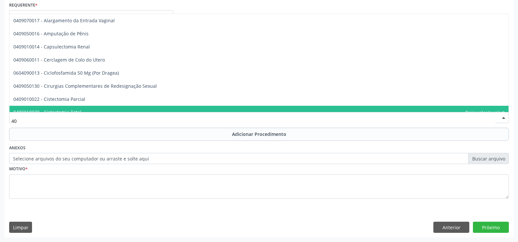
type input "4"
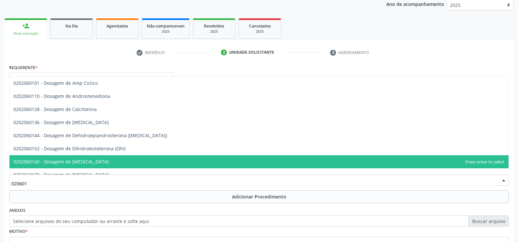
scroll to position [86, 0]
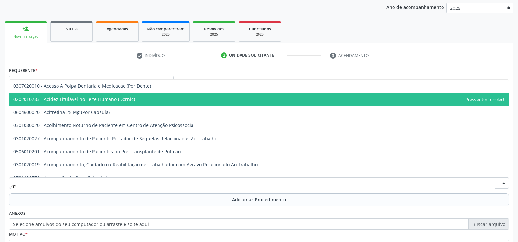
type input "0"
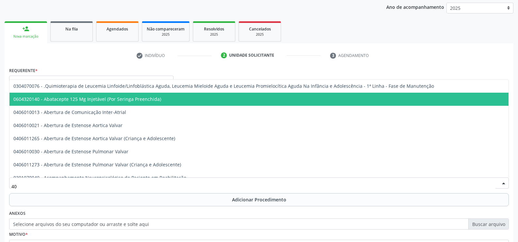
type input "4"
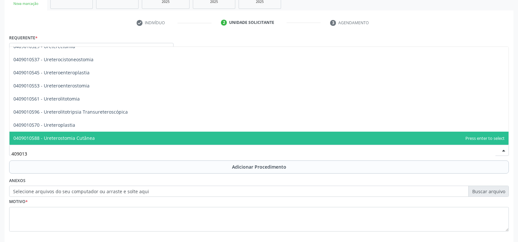
scroll to position [0, 0]
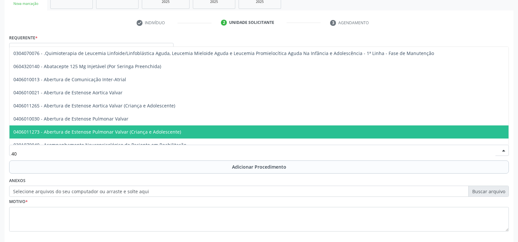
type input "4"
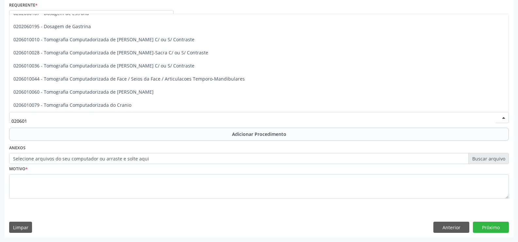
scroll to position [111, 0]
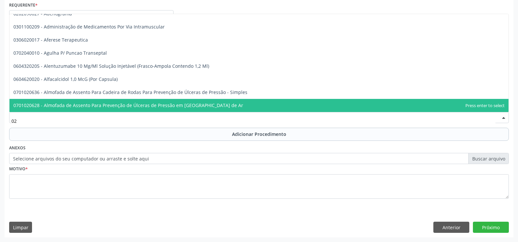
type input "0"
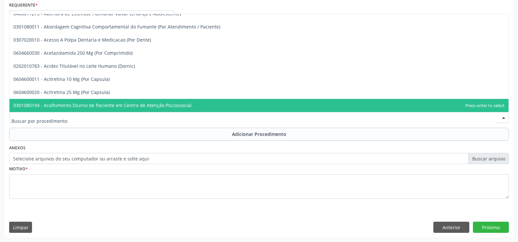
type input "7"
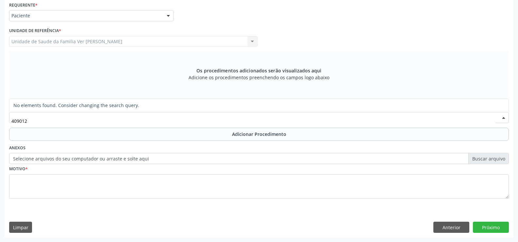
scroll to position [0, 0]
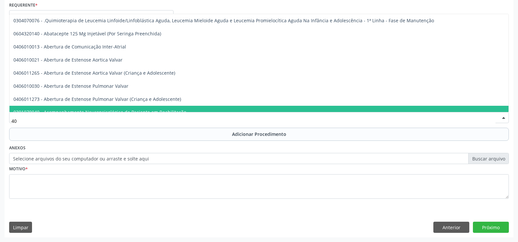
type input "4"
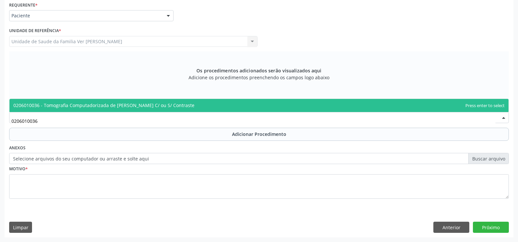
scroll to position [118, 0]
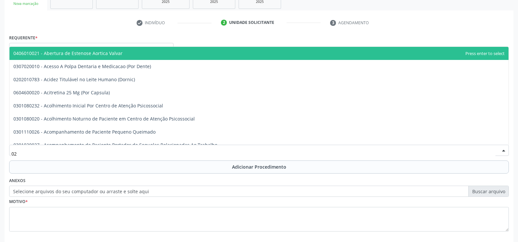
type input "0"
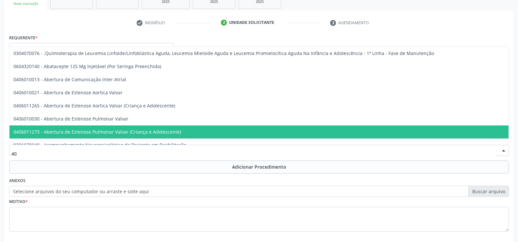
type input "4"
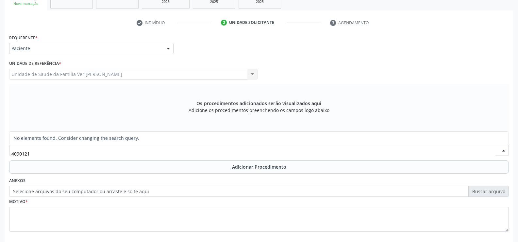
type input "40901211"
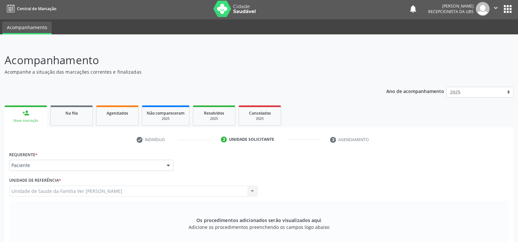
scroll to position [0, 0]
